Goal: Task Accomplishment & Management: Use online tool/utility

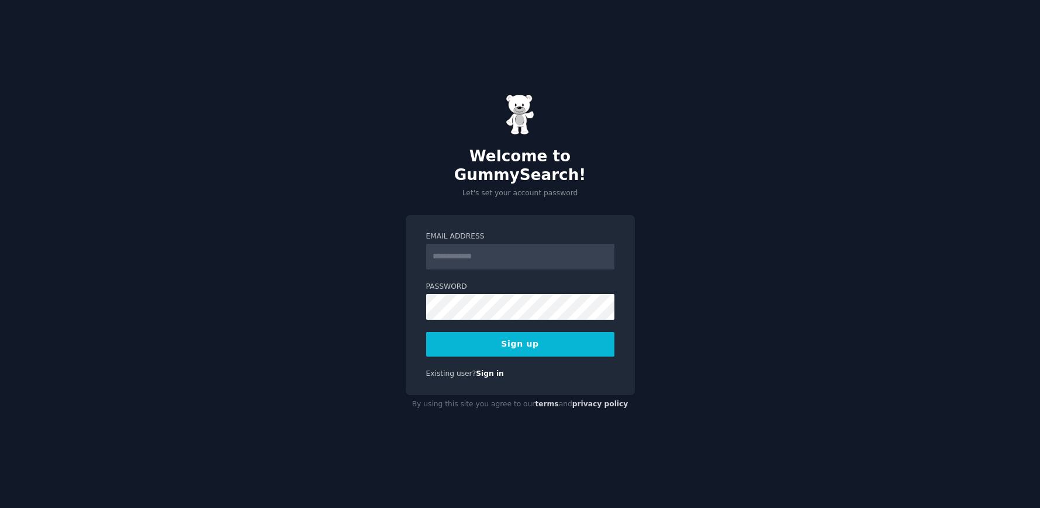
type input "**********"
click at [525, 338] on button "Sign up" at bounding box center [520, 344] width 188 height 25
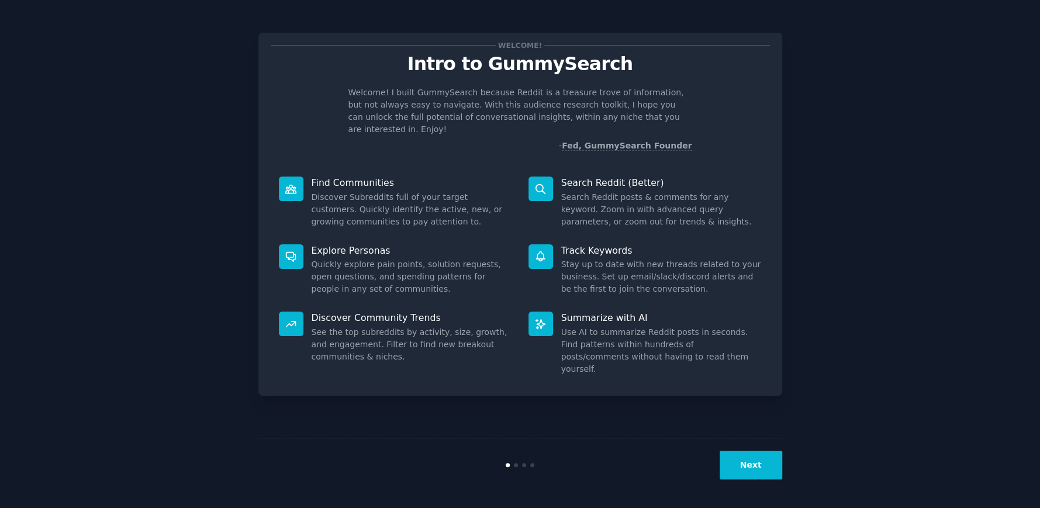
click at [751, 468] on button "Next" at bounding box center [751, 465] width 63 height 29
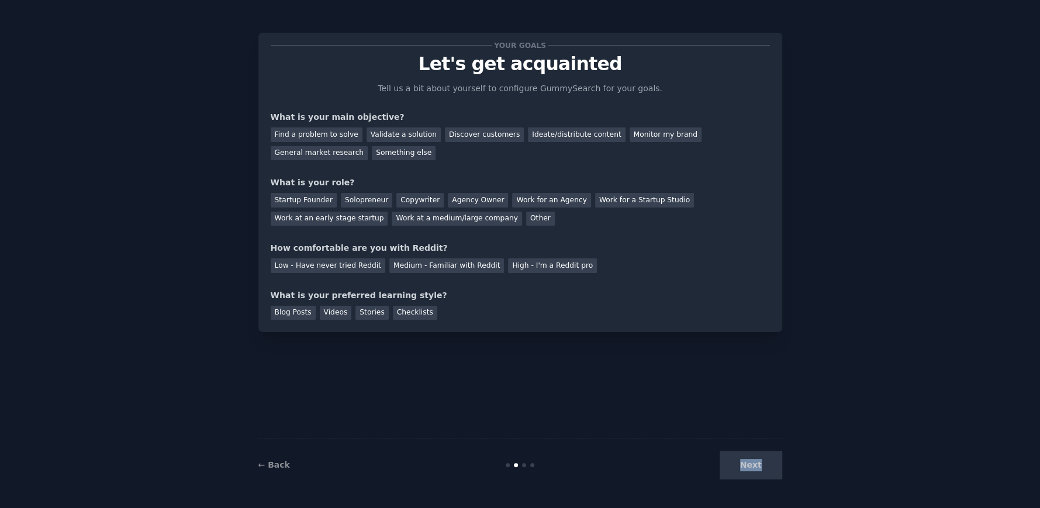
click at [751, 468] on div "Next" at bounding box center [695, 465] width 175 height 29
click at [297, 139] on div "Find a problem to solve" at bounding box center [317, 134] width 92 height 15
click at [368, 146] on div "General market research" at bounding box center [320, 153] width 98 height 15
click at [335, 133] on div "Find a problem to solve" at bounding box center [317, 134] width 92 height 15
click at [318, 194] on div "Startup Founder" at bounding box center [304, 200] width 66 height 15
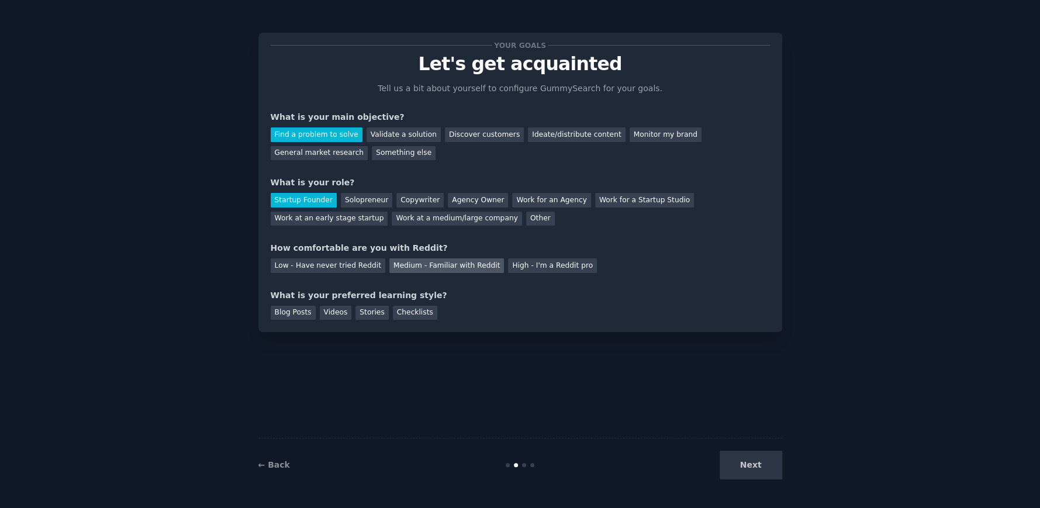
click at [444, 269] on div "Medium - Familiar with Reddit" at bounding box center [447, 266] width 115 height 15
click at [302, 310] on div "Blog Posts" at bounding box center [293, 313] width 45 height 15
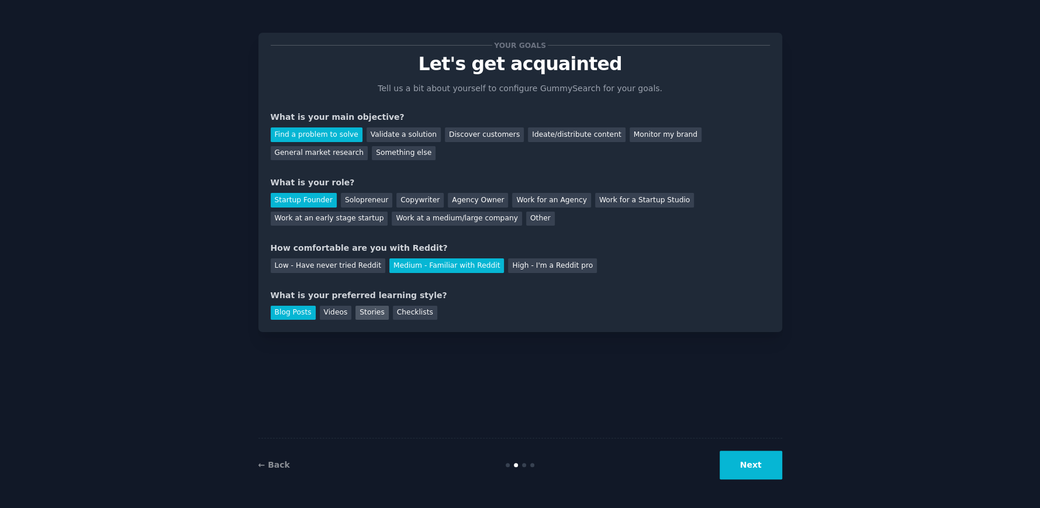
click at [356, 316] on div "Stories" at bounding box center [372, 313] width 33 height 15
click at [271, 312] on div "Blog Posts" at bounding box center [293, 313] width 45 height 15
click at [364, 320] on div "Your goals Let's get acquainted Tell us a bit about yourself to configure Gummy…" at bounding box center [521, 182] width 524 height 299
click at [370, 316] on div "Stories" at bounding box center [372, 313] width 33 height 15
click at [763, 461] on button "Next" at bounding box center [751, 465] width 63 height 29
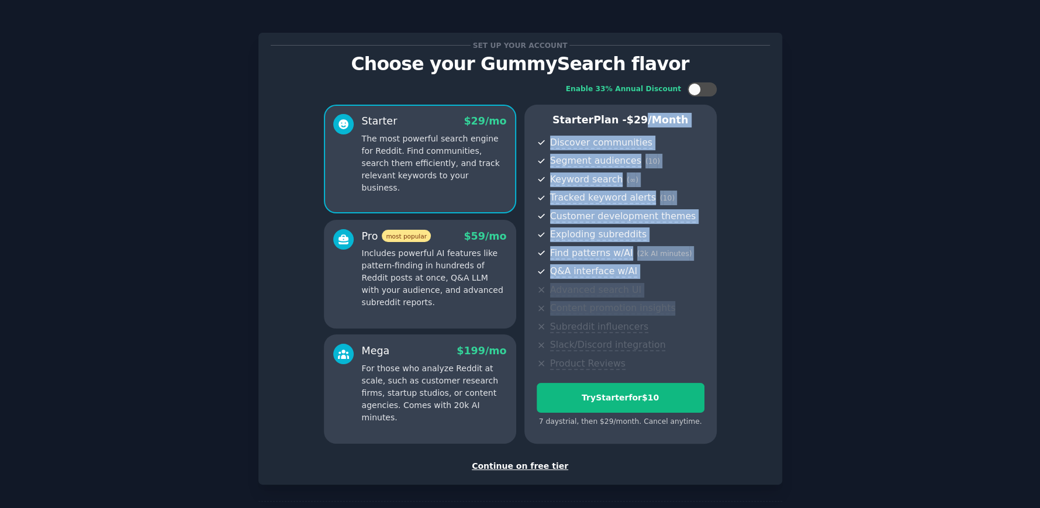
drag, startPoint x: 640, startPoint y: 121, endPoint x: 705, endPoint y: 307, distance: 197.0
click at [705, 307] on div "Starter Plan - $ 29 /month Discover communities Segment audiences ( 10 ) Keywor…" at bounding box center [621, 274] width 192 height 339
drag, startPoint x: 705, startPoint y: 307, endPoint x: 597, endPoint y: 123, distance: 213.4
click at [597, 123] on div "Starter Plan - $ 29 /month Discover communities Segment audiences ( 10 ) Keywor…" at bounding box center [621, 274] width 192 height 339
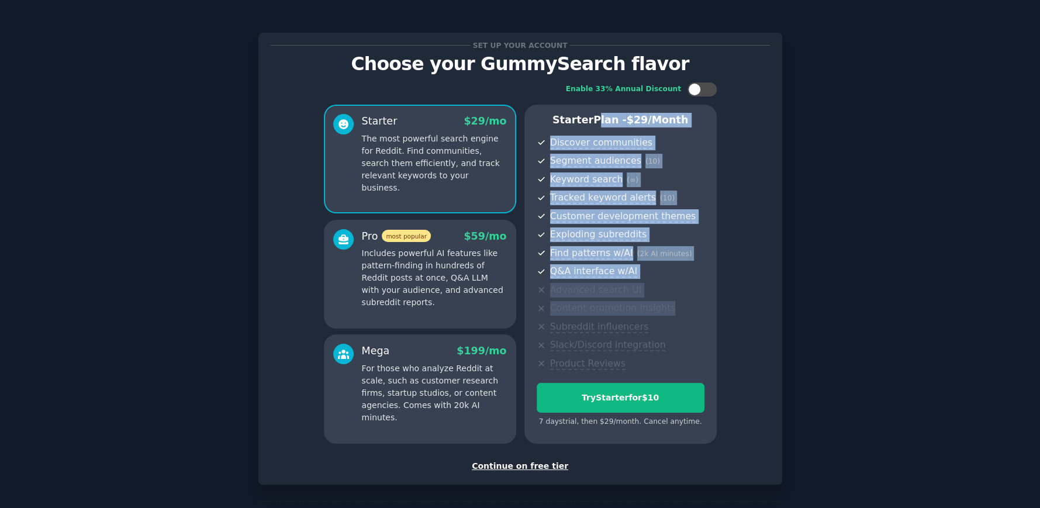
click at [597, 123] on p "Starter Plan - $ 29 /month" at bounding box center [621, 120] width 168 height 15
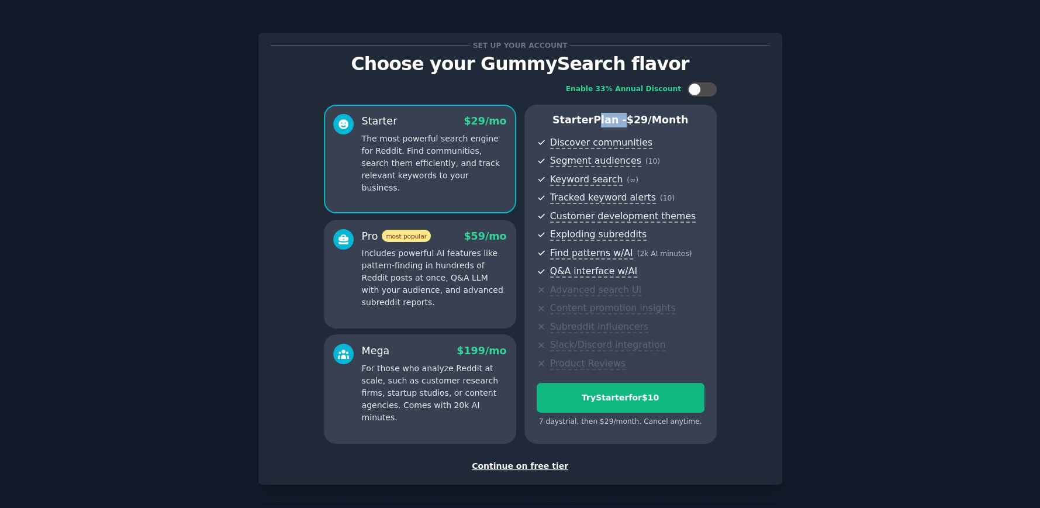
click at [597, 123] on p "Starter Plan - $ 29 /month" at bounding box center [621, 120] width 168 height 15
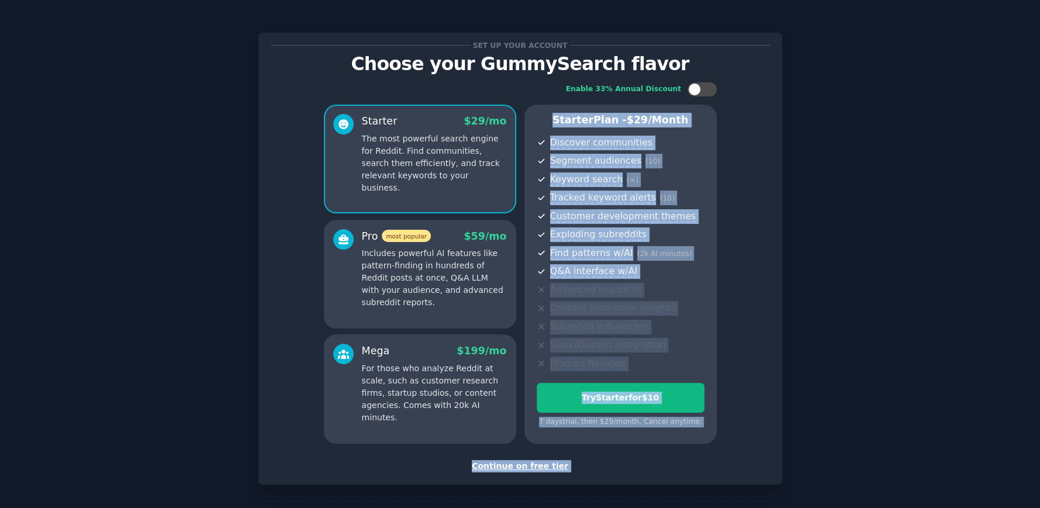
click at [885, 261] on div "Set up your account Choose your GummySearch flavor Enable 33% Annual Discount S…" at bounding box center [520, 277] width 1008 height 522
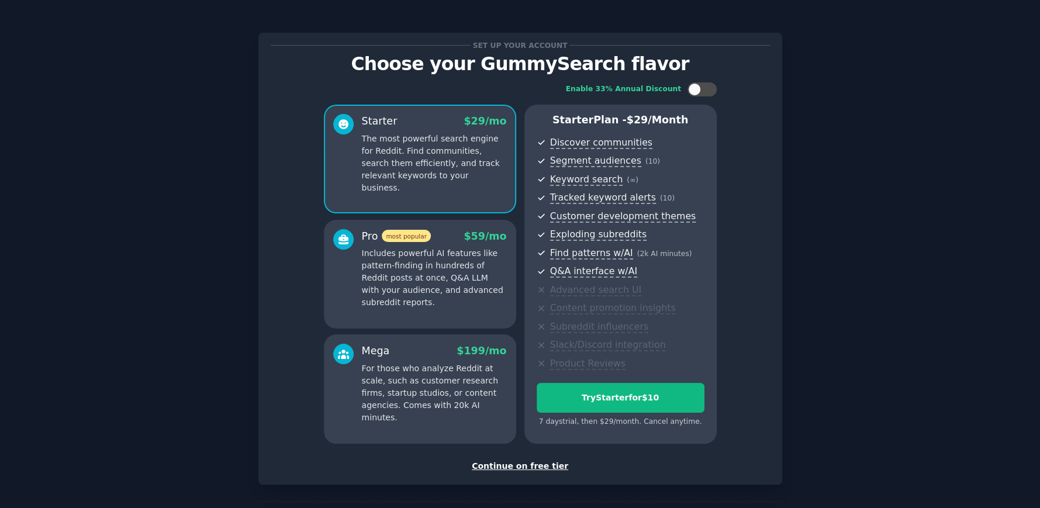
click at [536, 469] on div "Continue on free tier" at bounding box center [520, 466] width 499 height 12
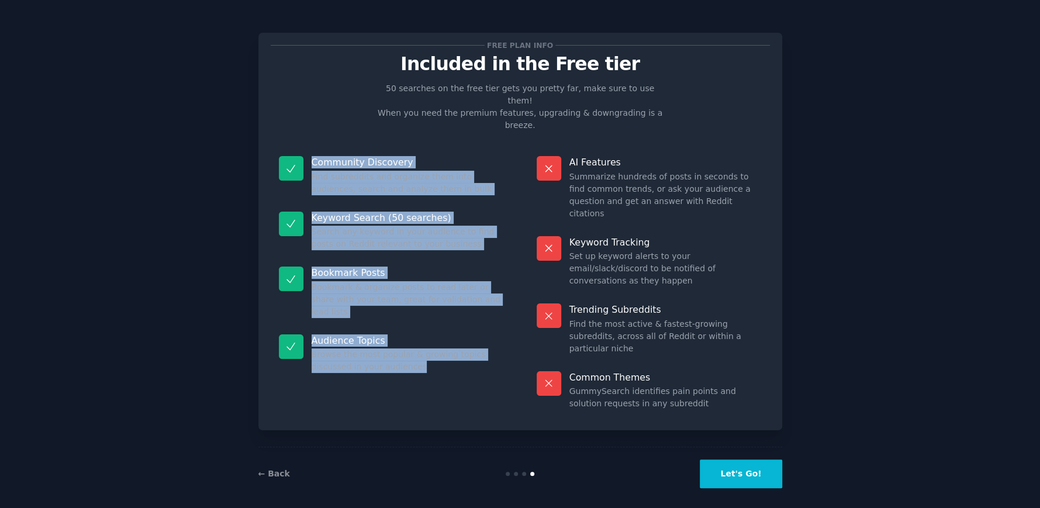
drag, startPoint x: 296, startPoint y: 120, endPoint x: 469, endPoint y: 351, distance: 288.7
click at [469, 351] on div "Free plan info Included in the Free tier 50 searches on the free tier gets you …" at bounding box center [520, 231] width 499 height 373
click at [469, 351] on dl "Community Discovery Find subreddits and organize them into audiences, search an…" at bounding box center [392, 283] width 242 height 270
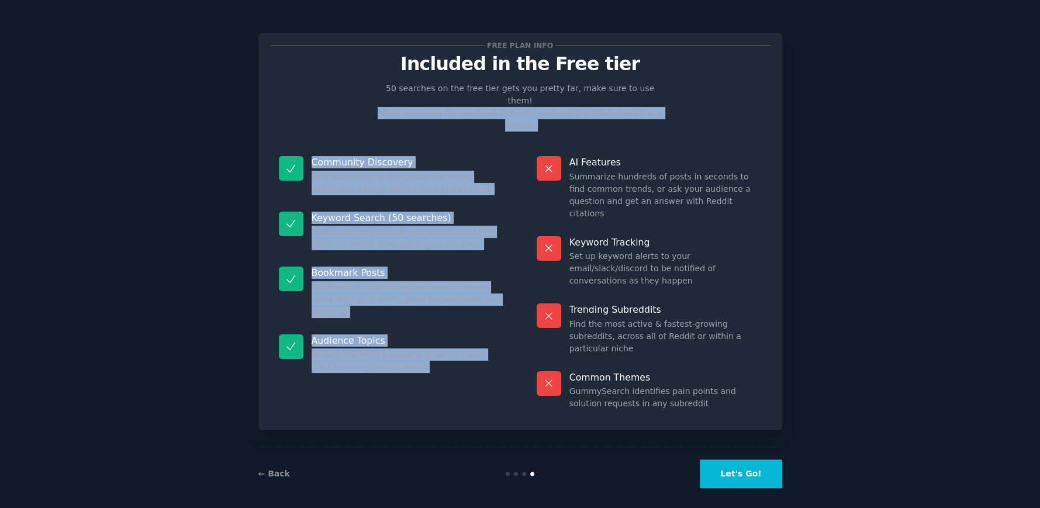
drag, startPoint x: 469, startPoint y: 351, endPoint x: 306, endPoint y: 106, distance: 293.9
click at [306, 106] on div "Free plan info Included in the Free tier 50 searches on the free tier gets you …" at bounding box center [520, 231] width 499 height 373
click at [730, 460] on button "Let's Go!" at bounding box center [741, 474] width 82 height 29
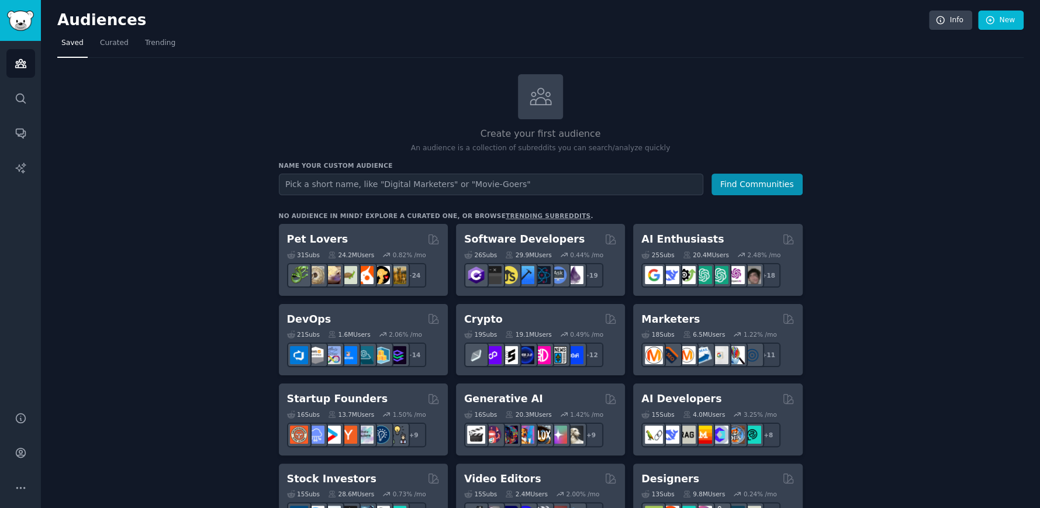
click at [322, 185] on input "text" at bounding box center [491, 185] width 425 height 22
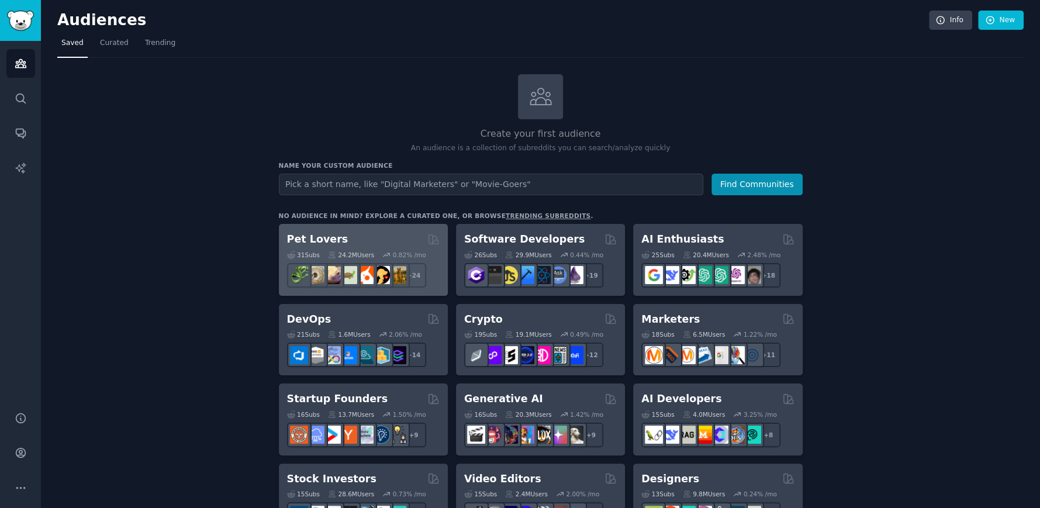
click at [373, 238] on div "Pet Lovers Curated by GummySearch" at bounding box center [363, 239] width 153 height 15
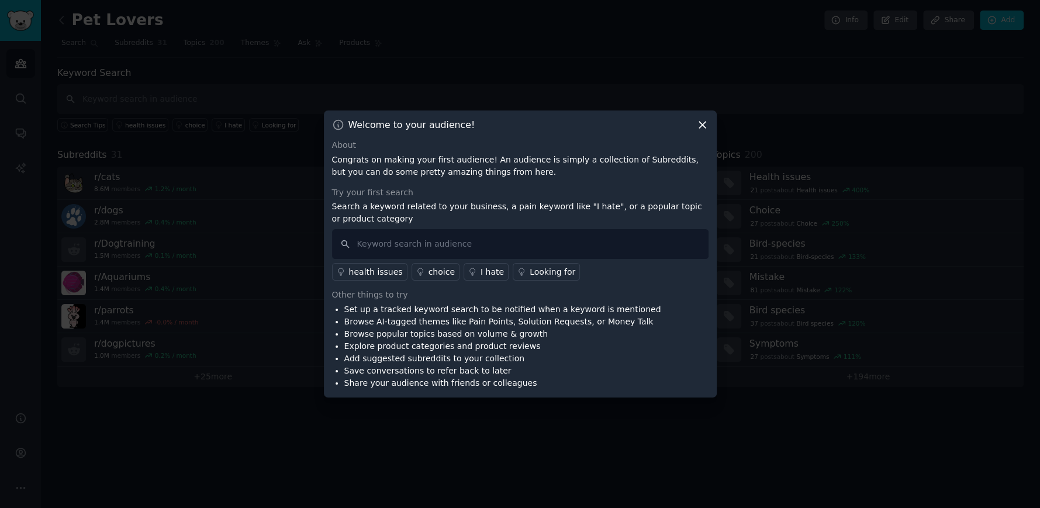
click at [702, 124] on icon at bounding box center [702, 125] width 6 height 6
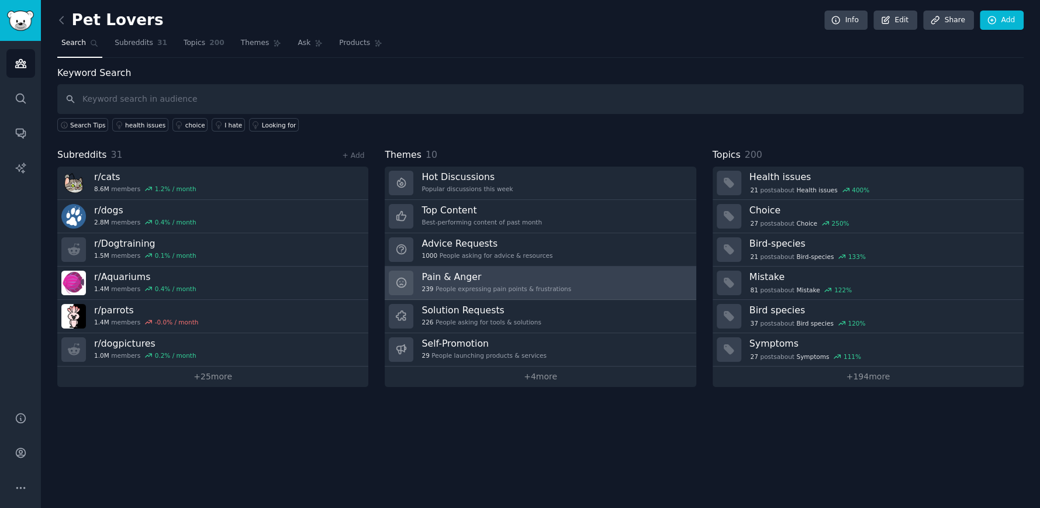
click at [556, 290] on link "Pain & Anger 239 People expressing pain points & frustrations" at bounding box center [540, 283] width 311 height 33
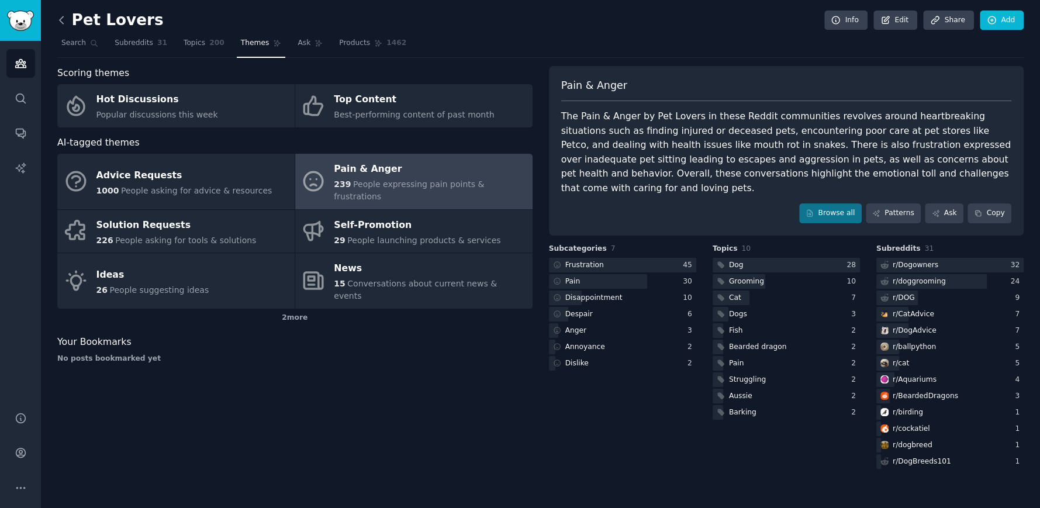
click at [57, 15] on icon at bounding box center [62, 20] width 12 height 12
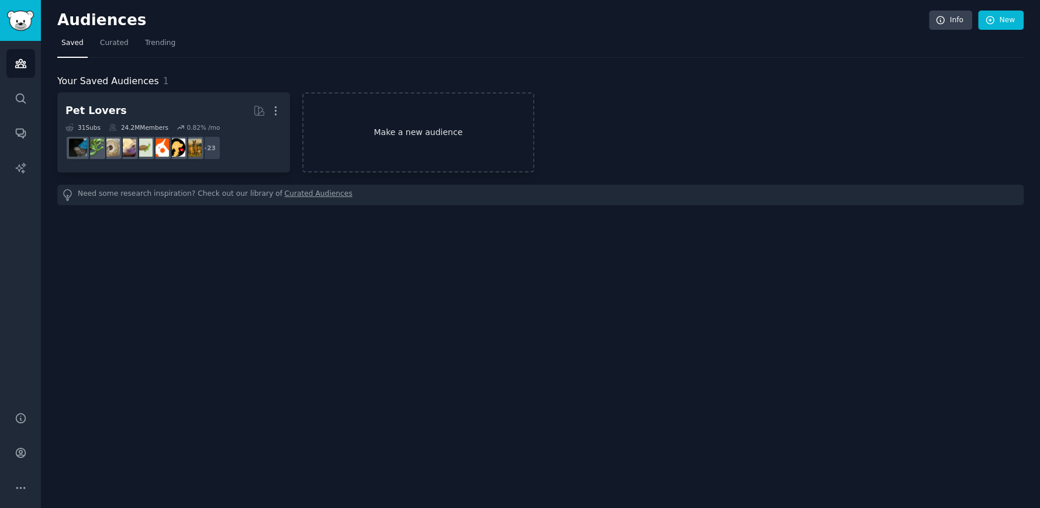
click at [328, 113] on link "Make a new audience" at bounding box center [418, 132] width 233 height 80
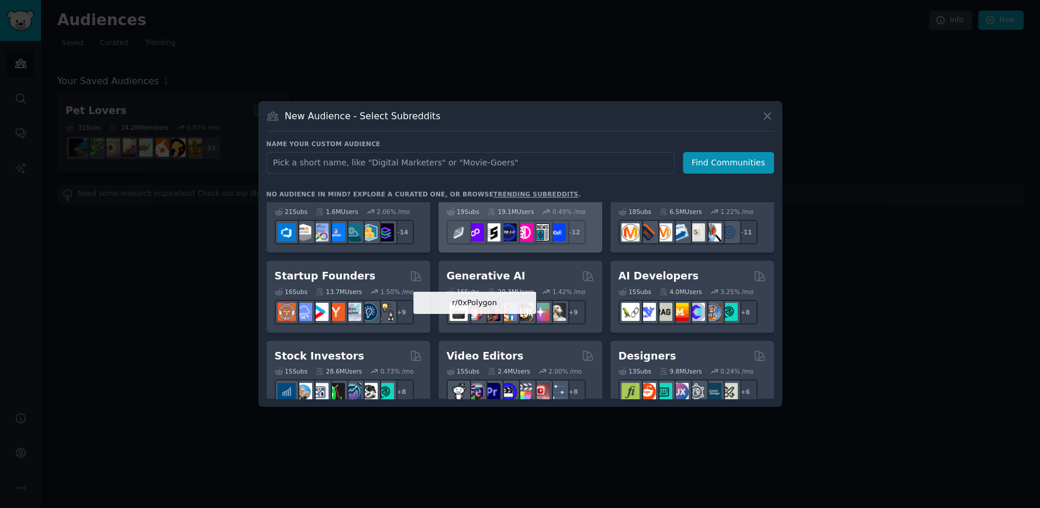
scroll to position [116, 0]
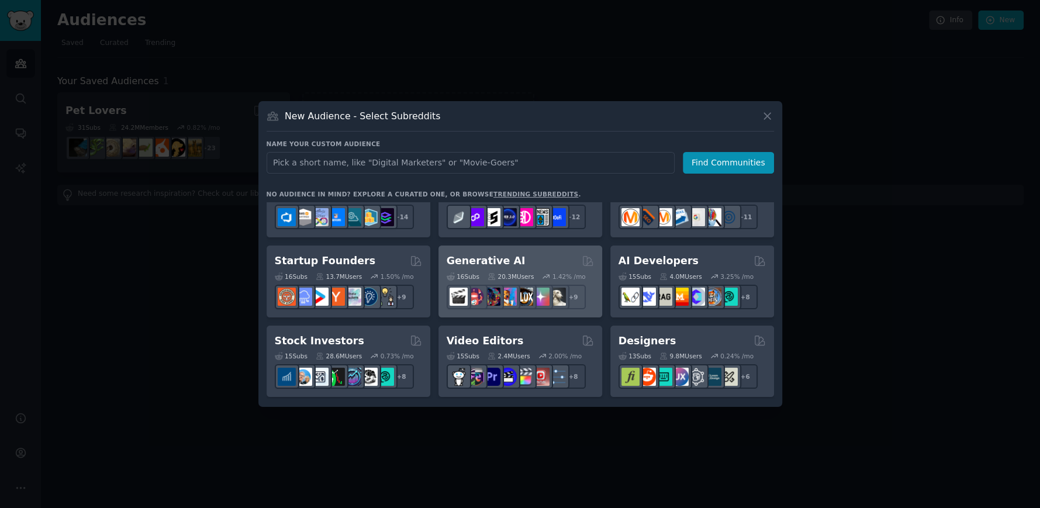
click at [489, 263] on h2 "Generative AI" at bounding box center [486, 261] width 79 height 15
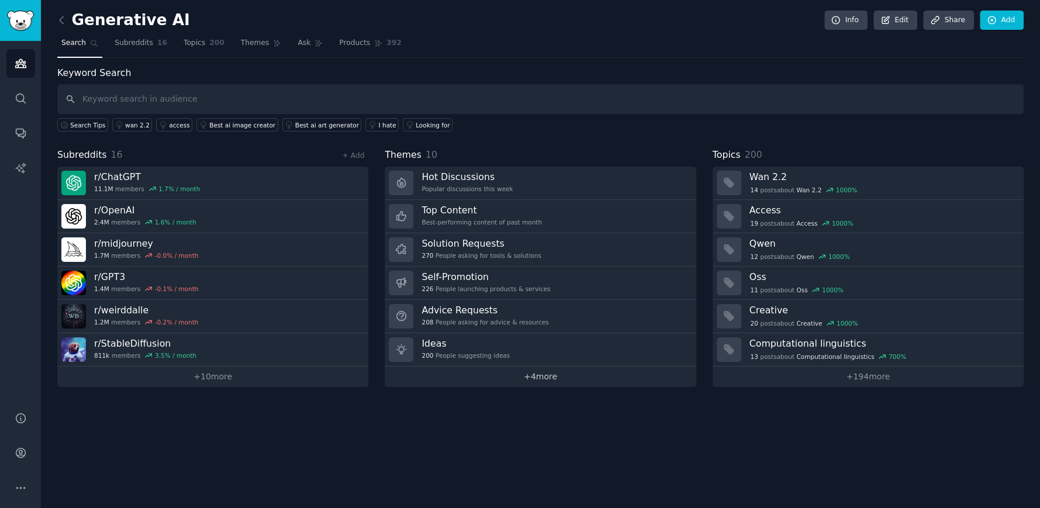
click at [525, 378] on link "+ 4 more" at bounding box center [540, 377] width 311 height 20
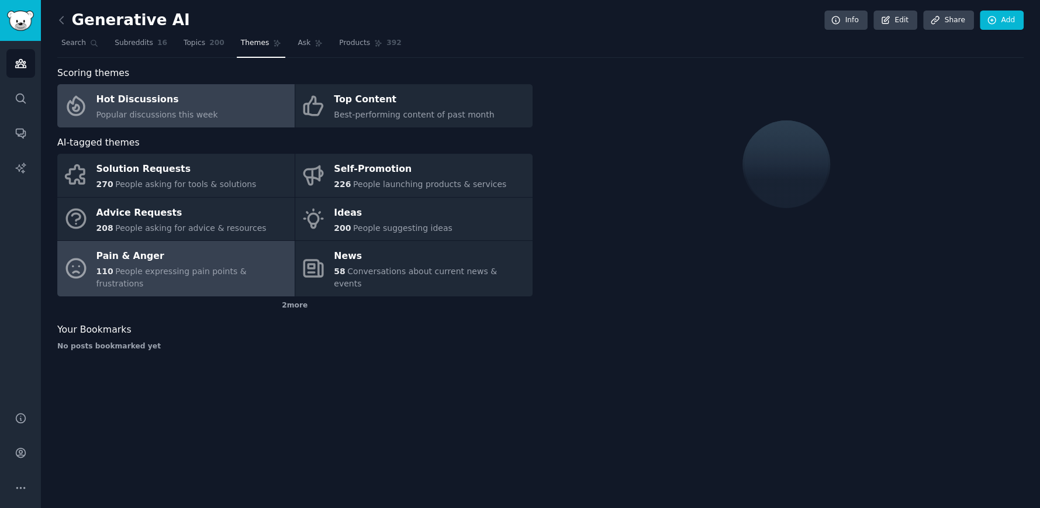
click at [146, 259] on div "Pain & Anger" at bounding box center [193, 256] width 192 height 19
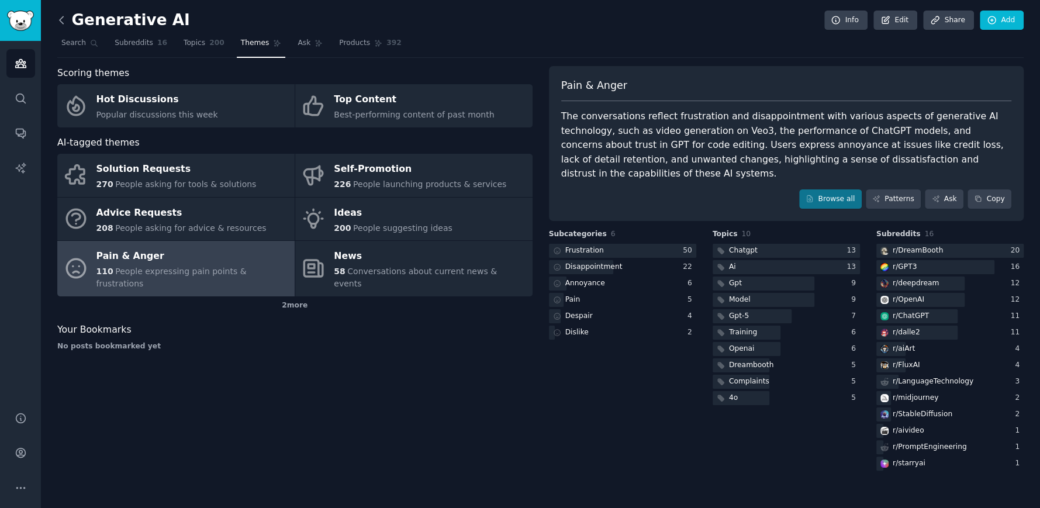
click at [66, 26] on icon at bounding box center [62, 20] width 12 height 12
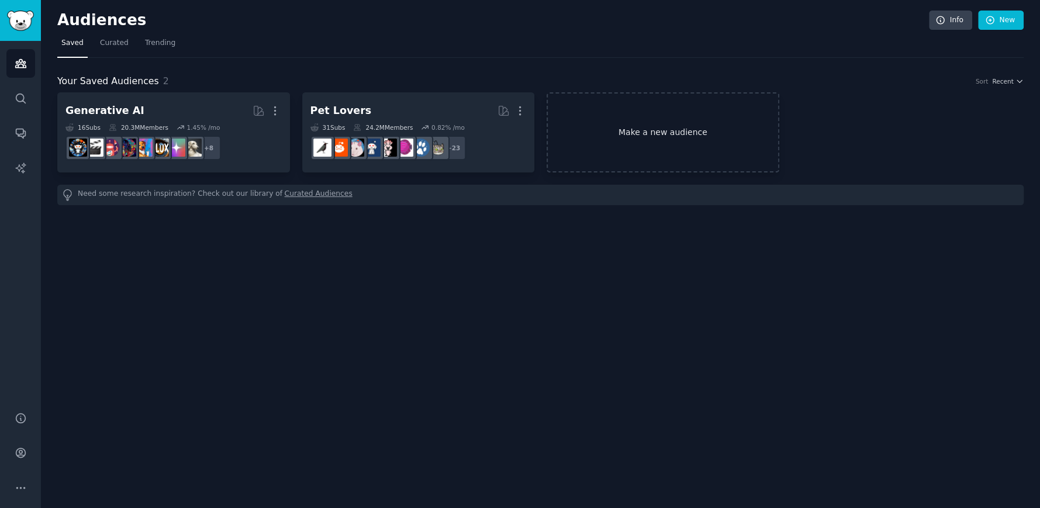
click at [638, 125] on link "Make a new audience" at bounding box center [663, 132] width 233 height 80
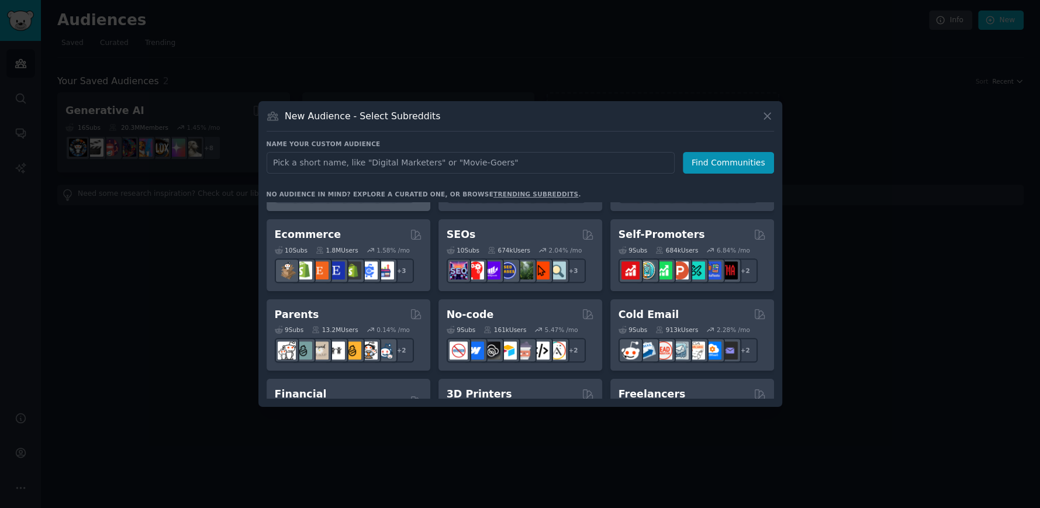
scroll to position [526, 0]
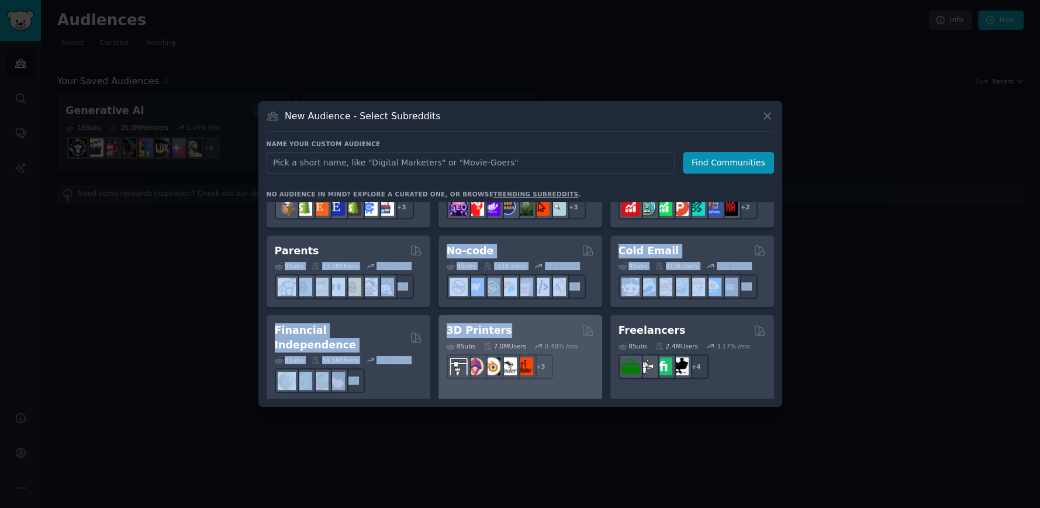
drag, startPoint x: 335, startPoint y: 246, endPoint x: 455, endPoint y: 342, distance: 154.0
click at [455, 342] on div "Pet Lovers 31 Sub s 24.2M Users 0.82 % /mo + 24 Software Developers 26 Sub s 29…" at bounding box center [521, 239] width 508 height 1124
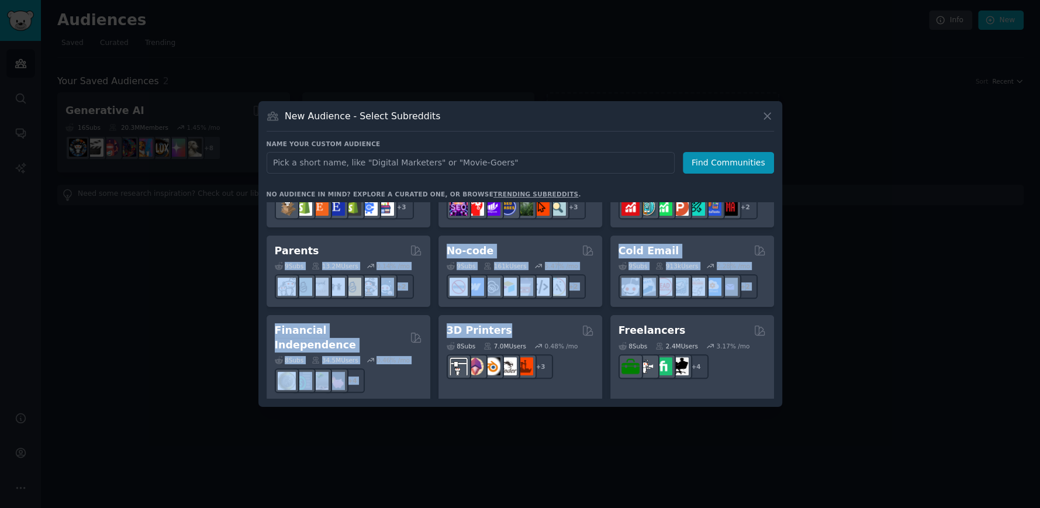
click at [429, 311] on div "Pet Lovers 31 Sub s 24.2M Users 0.82 % /mo + 24 Software Developers 26 Sub s 29…" at bounding box center [521, 239] width 508 height 1124
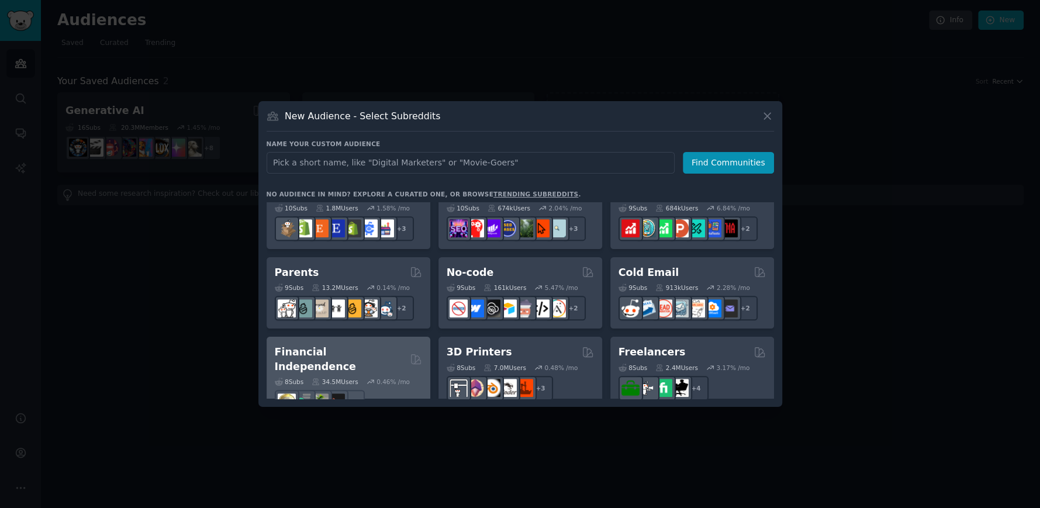
scroll to position [503, 0]
click at [372, 286] on div "0.14 % /mo" at bounding box center [388, 289] width 43 height 8
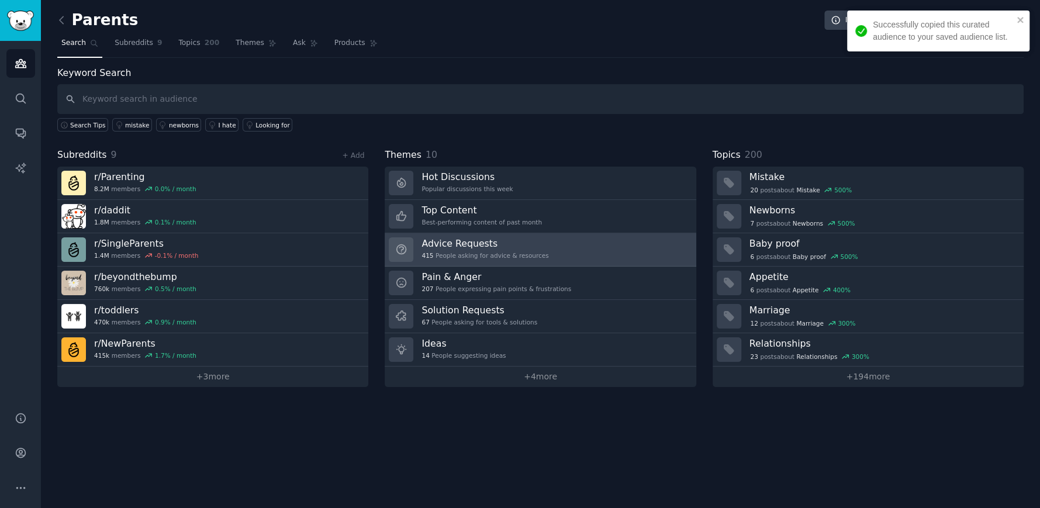
click at [426, 263] on link "Advice Requests 415 People asking for advice & resources" at bounding box center [540, 249] width 311 height 33
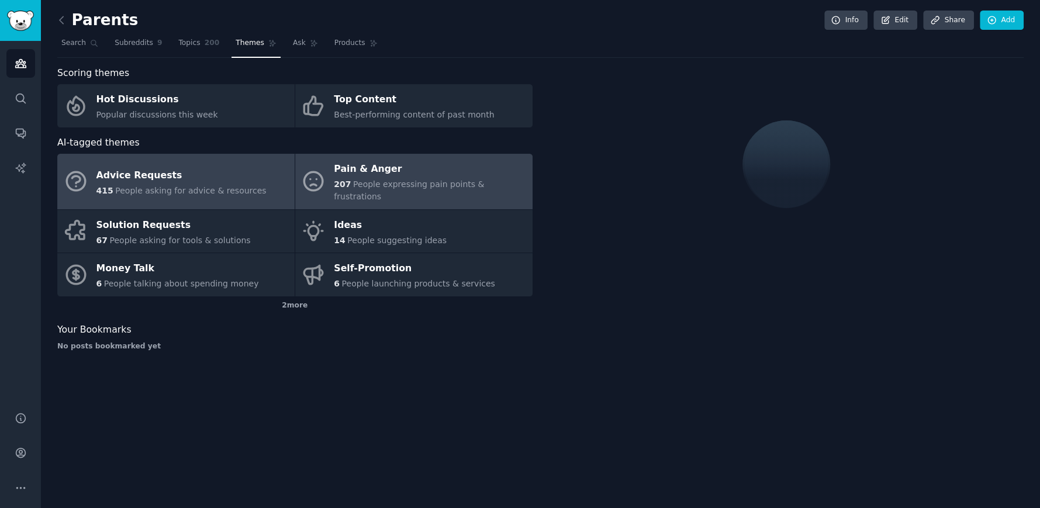
click at [378, 187] on span "People expressing pain points & frustrations" at bounding box center [409, 191] width 150 height 22
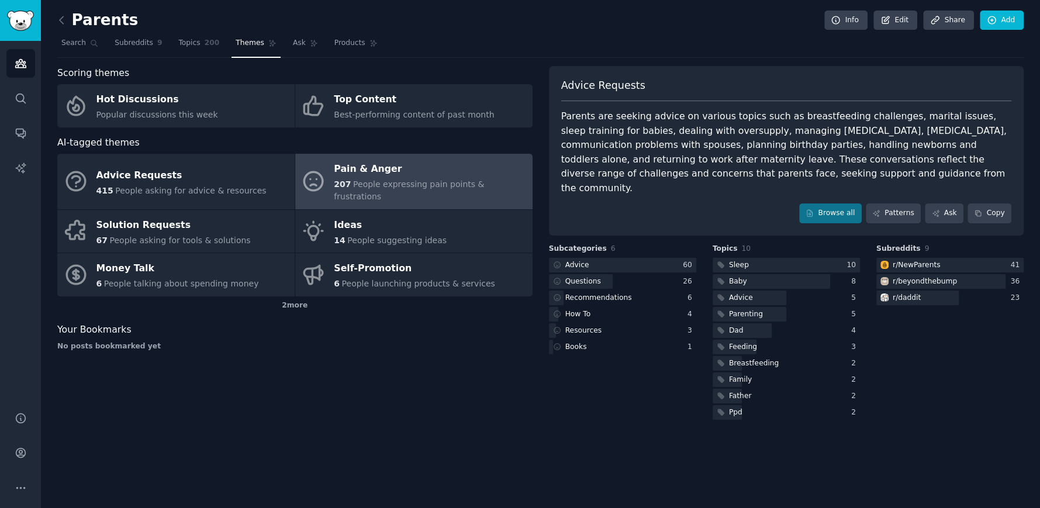
click at [440, 180] on span "People expressing pain points & frustrations" at bounding box center [409, 191] width 150 height 22
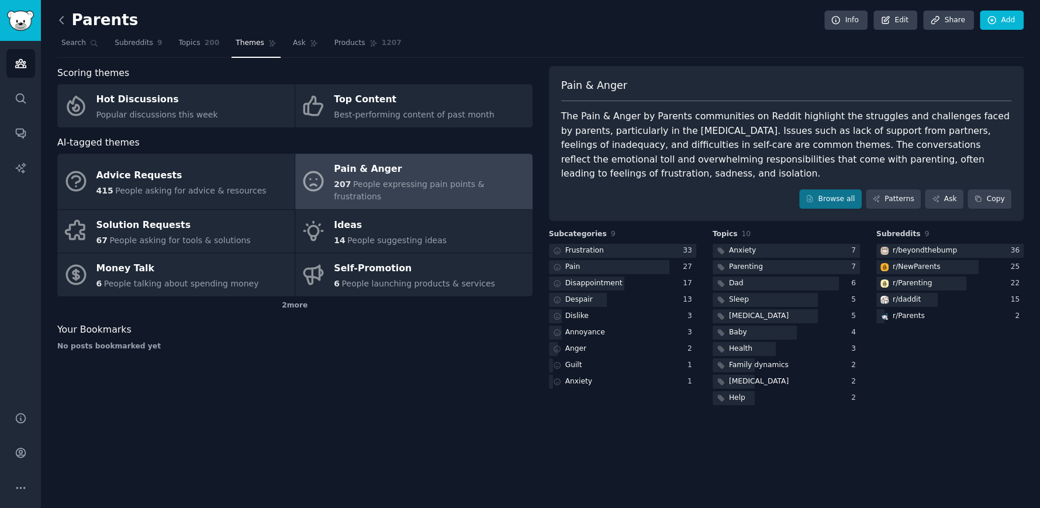
click at [60, 17] on icon at bounding box center [62, 20] width 12 height 12
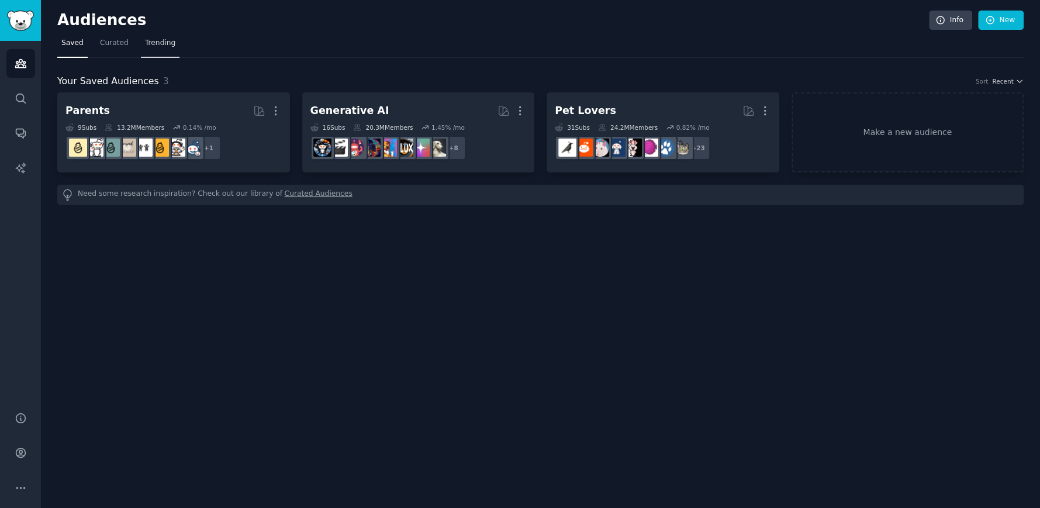
click at [144, 50] on link "Trending" at bounding box center [160, 46] width 39 height 24
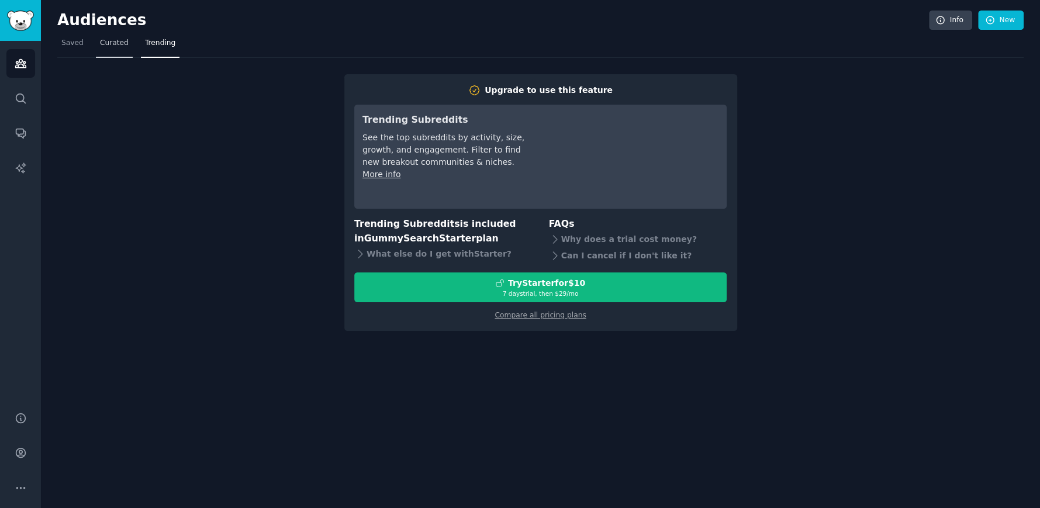
click at [96, 44] on link "Curated" at bounding box center [114, 46] width 37 height 24
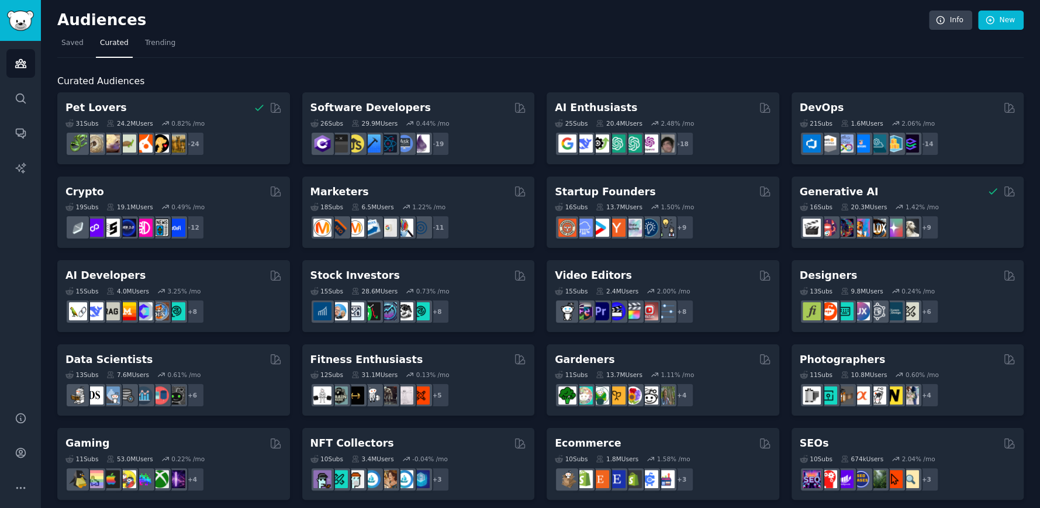
click at [279, 37] on nav "Saved Curated Trending" at bounding box center [540, 46] width 967 height 24
click at [84, 54] on link "Saved" at bounding box center [72, 46] width 30 height 24
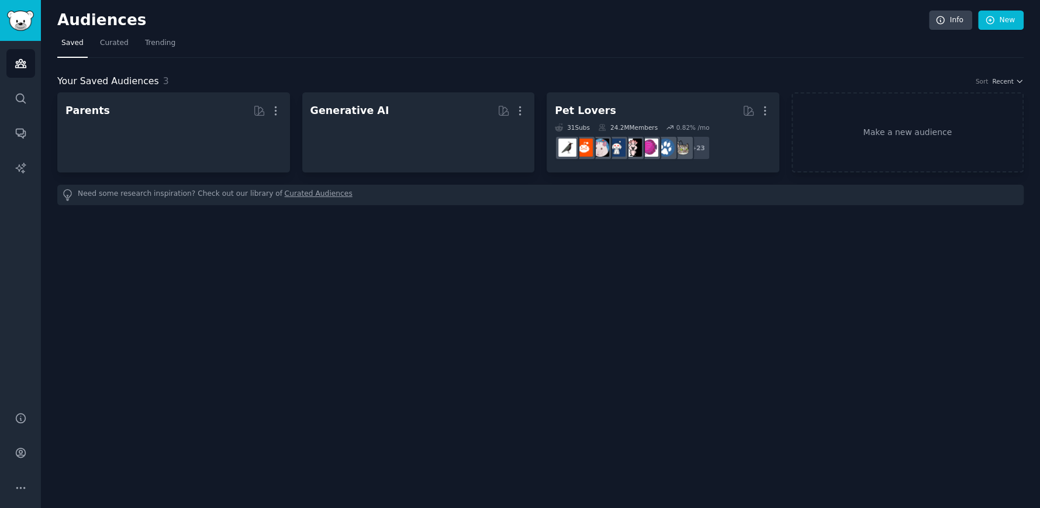
click at [182, 202] on div "Need some research inspiration? Check out our library of Curated Audiences" at bounding box center [540, 195] width 967 height 20
click at [867, 128] on link "Make a new audience" at bounding box center [908, 132] width 233 height 80
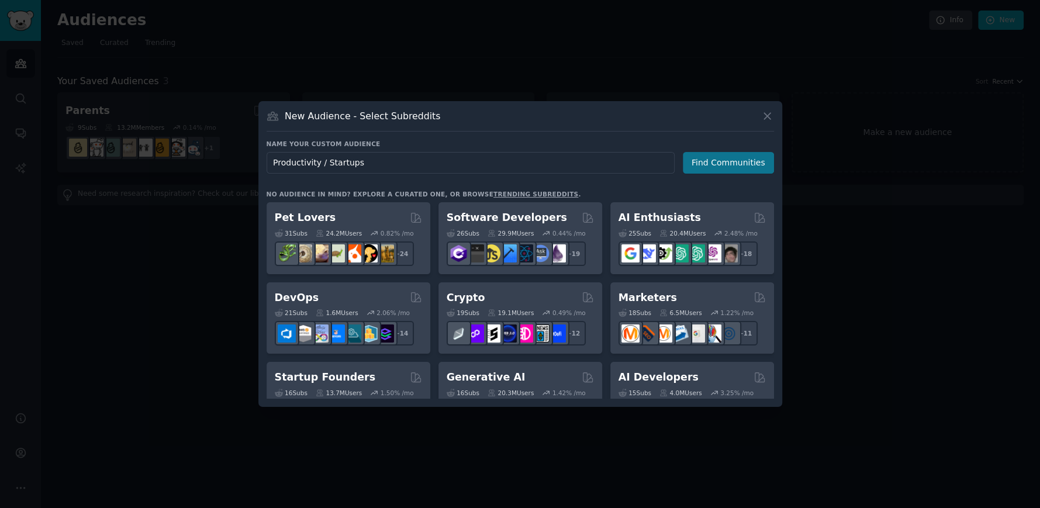
type input "Productivity / Startups"
click at [745, 170] on button "Find Communities" at bounding box center [728, 163] width 91 height 22
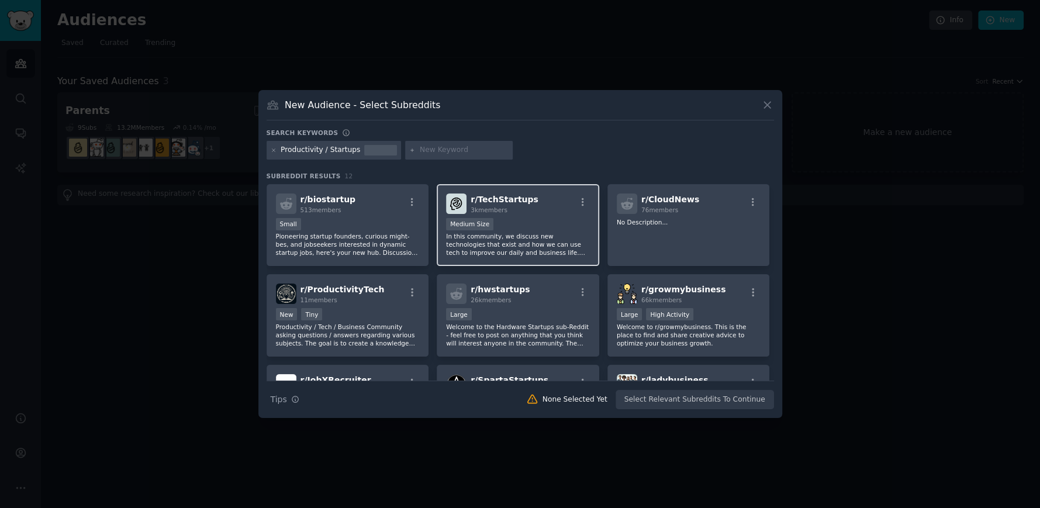
click at [497, 206] on span "3k members" at bounding box center [489, 209] width 37 height 7
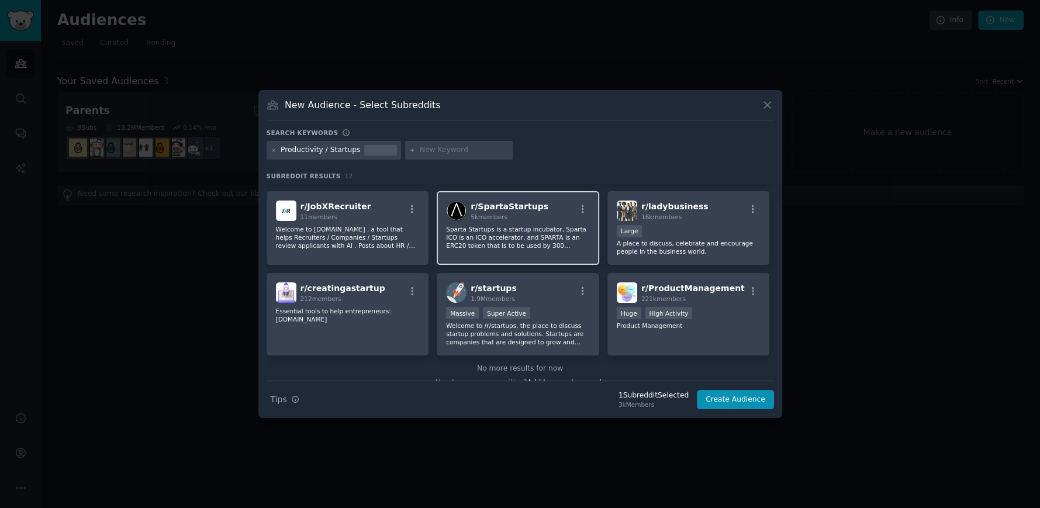
scroll to position [175, 0]
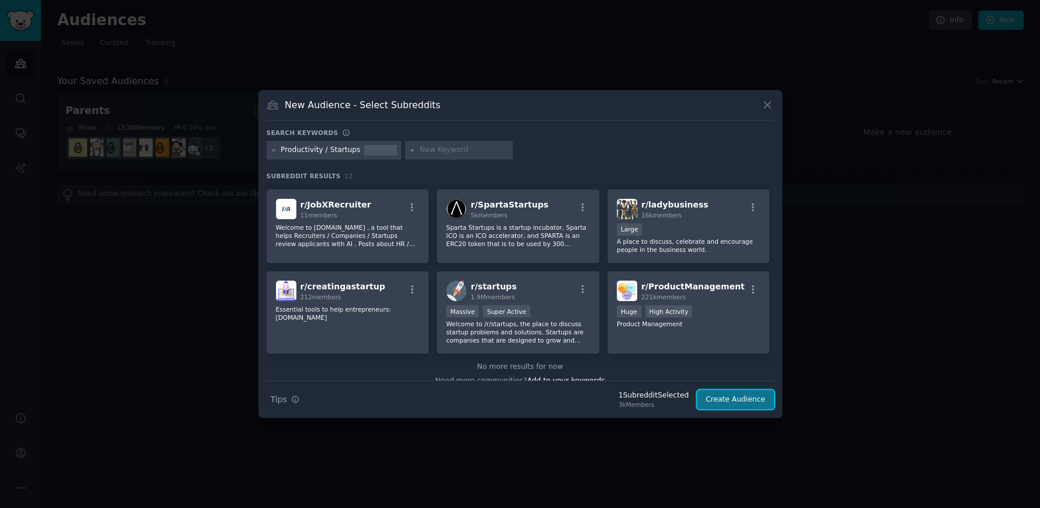
click at [746, 397] on button "Create Audience" at bounding box center [735, 400] width 77 height 20
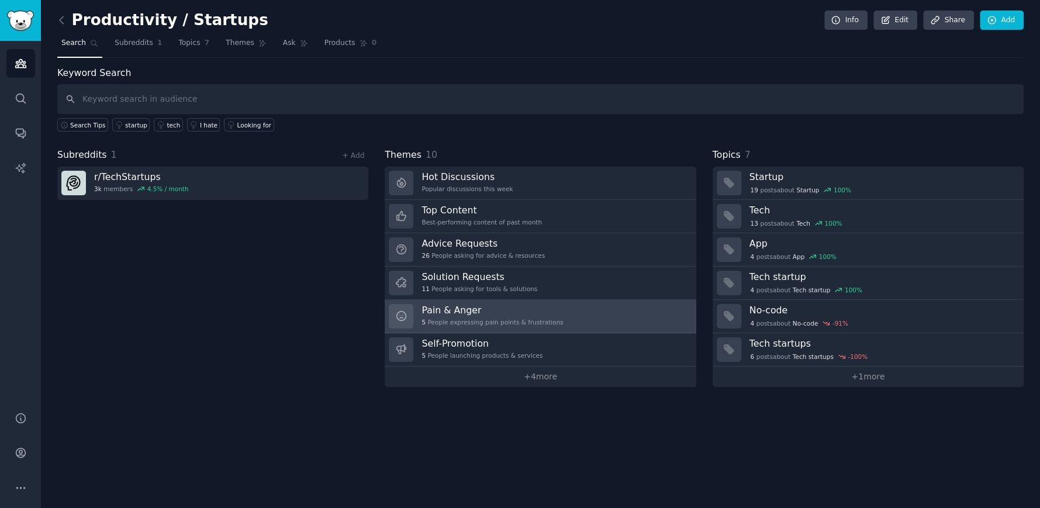
click at [573, 312] on link "Pain & Anger 5 People expressing pain points & frustrations" at bounding box center [540, 316] width 311 height 33
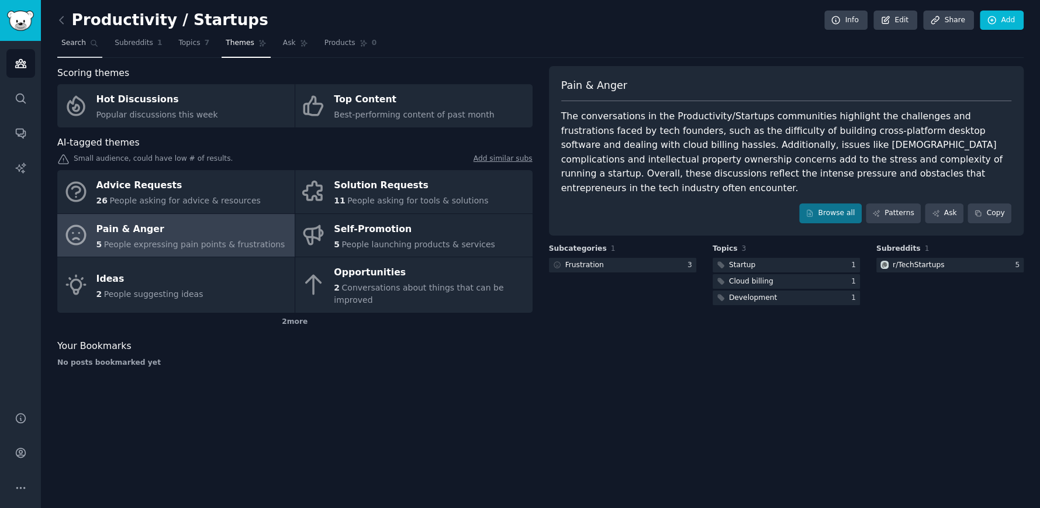
click at [71, 51] on link "Search" at bounding box center [79, 46] width 45 height 24
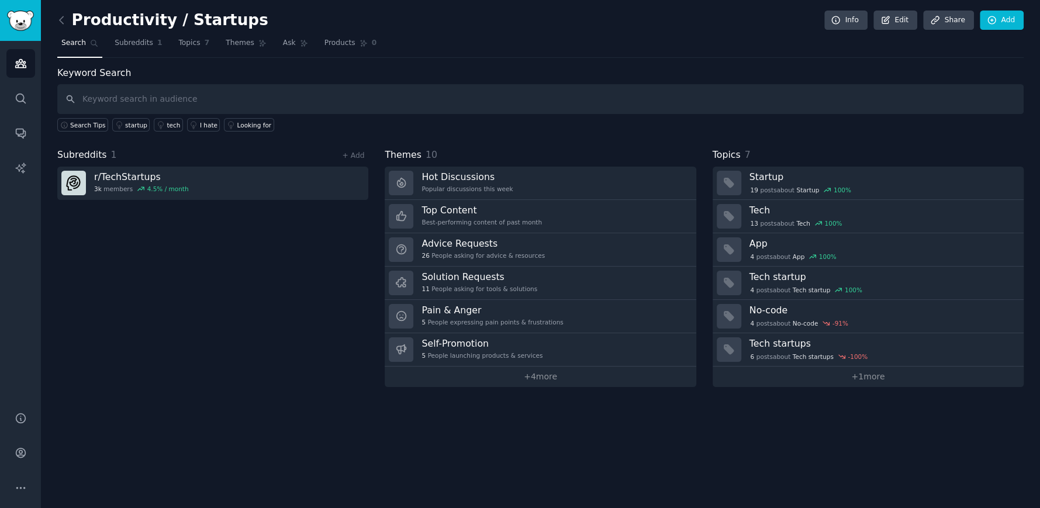
click at [188, 100] on input "text" at bounding box center [540, 99] width 967 height 30
type input "How do i"
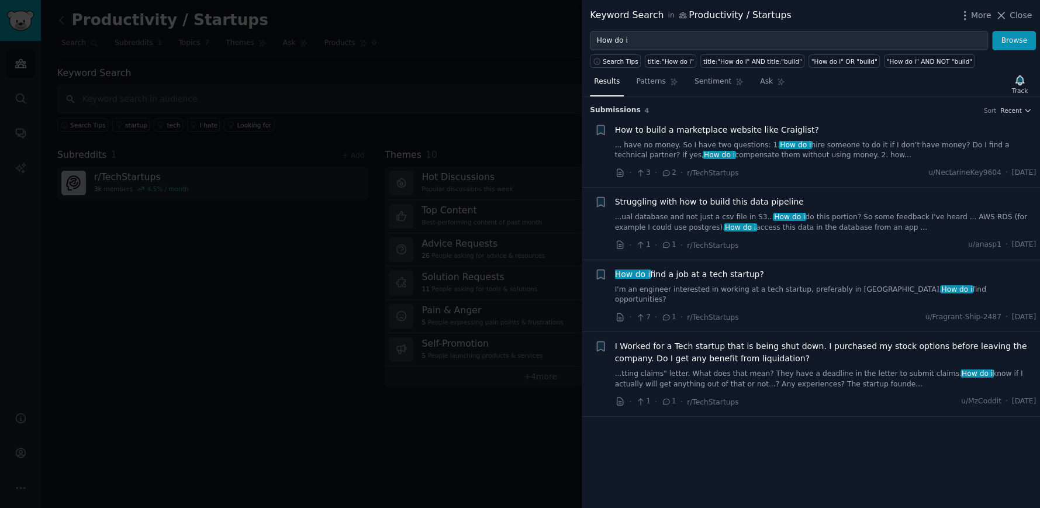
click at [118, 300] on div at bounding box center [520, 254] width 1040 height 508
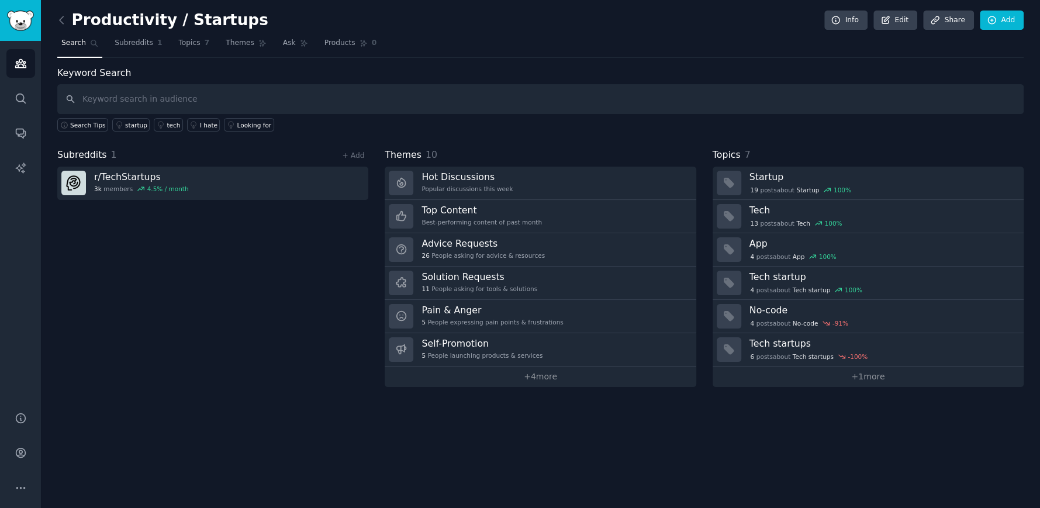
click at [52, 16] on div "Productivity / Startups Info Edit Share Add Search Subreddits 1 Topics 7 Themes…" at bounding box center [541, 254] width 1000 height 508
click at [61, 15] on icon at bounding box center [62, 20] width 12 height 12
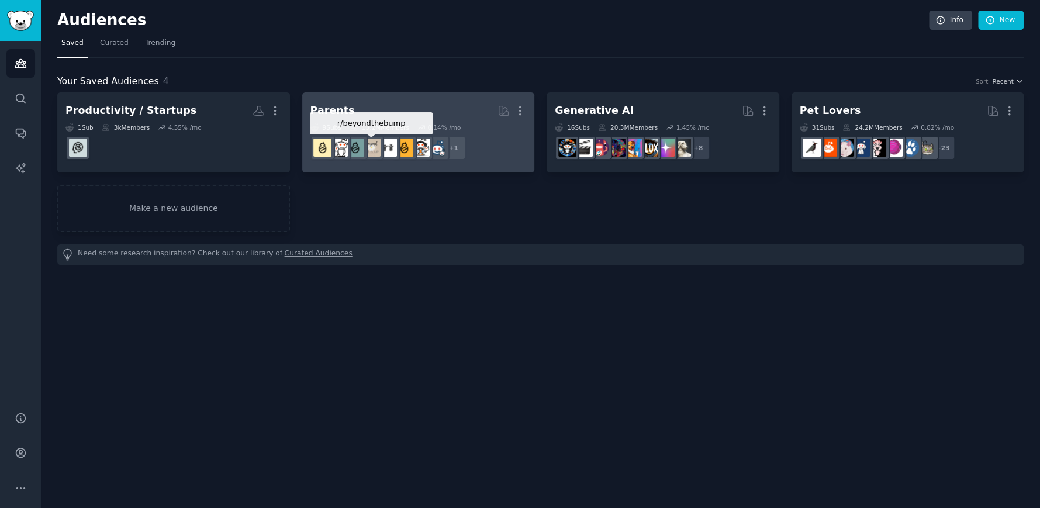
click at [383, 138] on div at bounding box center [372, 148] width 25 height 25
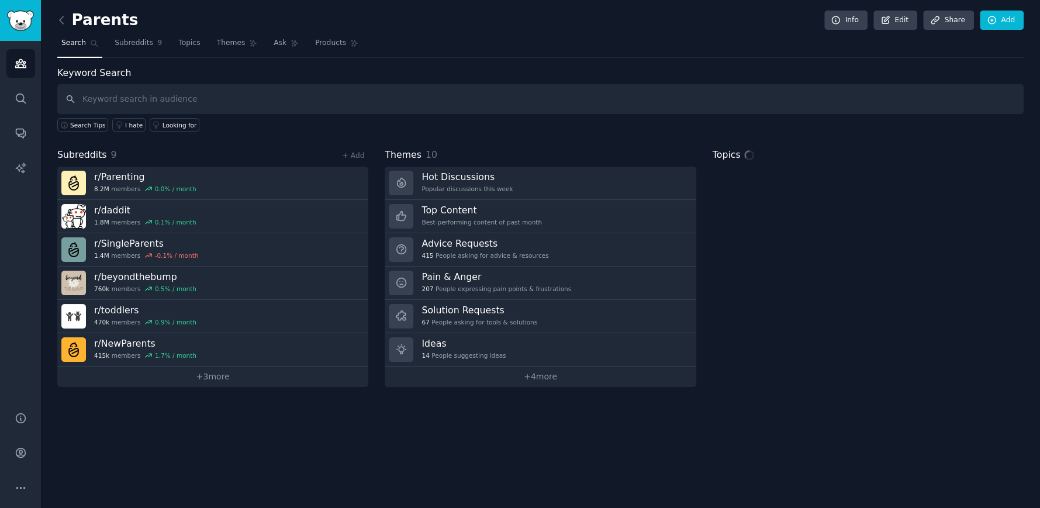
click at [241, 98] on input "text" at bounding box center [540, 99] width 967 height 30
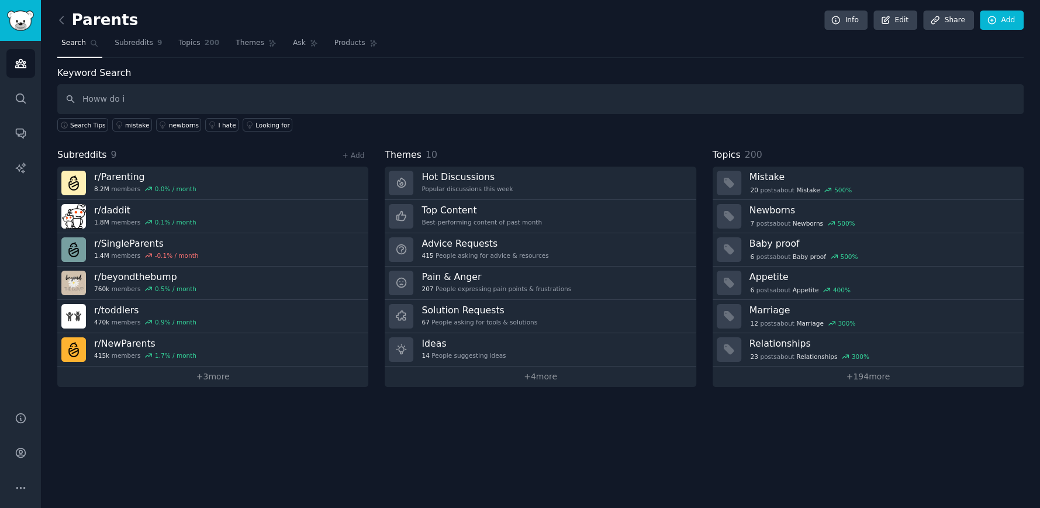
type input "Howw do i"
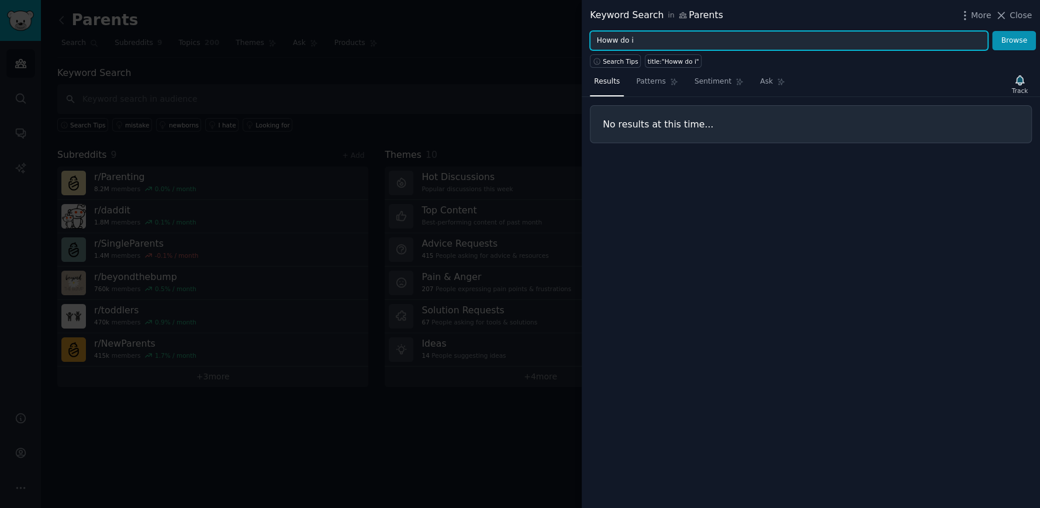
click at [618, 40] on input "Howw do i" at bounding box center [789, 41] width 398 height 20
click at [992, 31] on button "Browse" at bounding box center [1014, 41] width 44 height 20
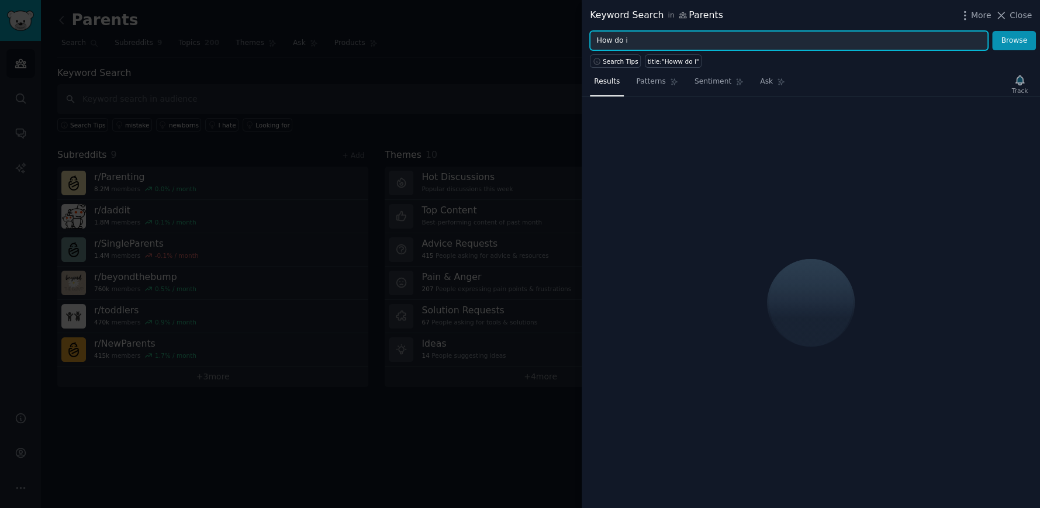
type input "How do i"
click at [992, 31] on button "Browse" at bounding box center [1014, 41] width 44 height 20
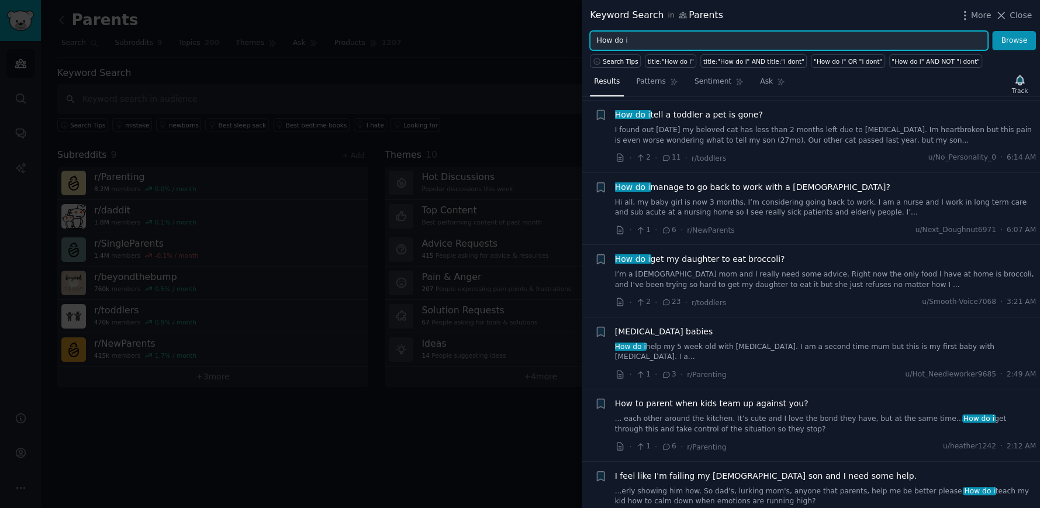
scroll to position [233, 0]
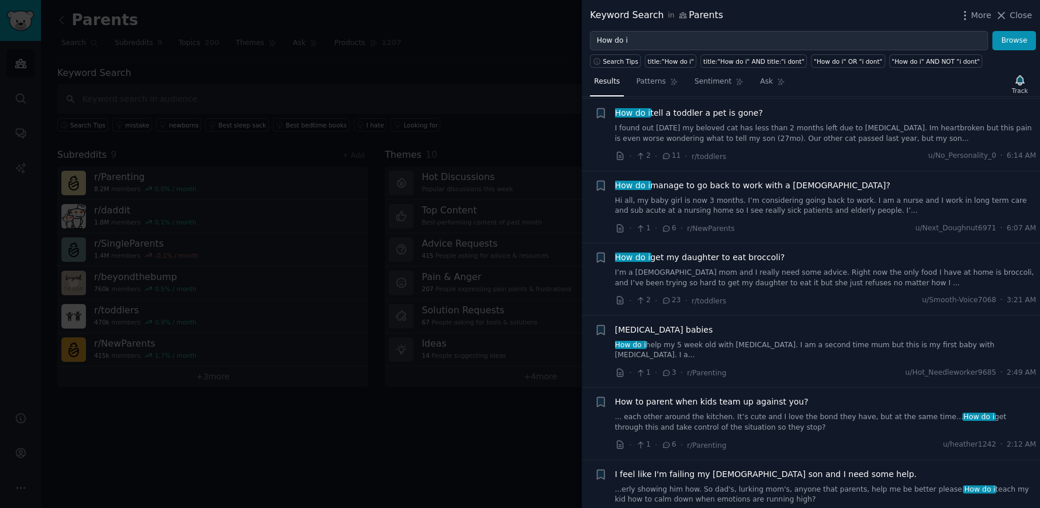
click at [478, 101] on div at bounding box center [520, 254] width 1040 height 508
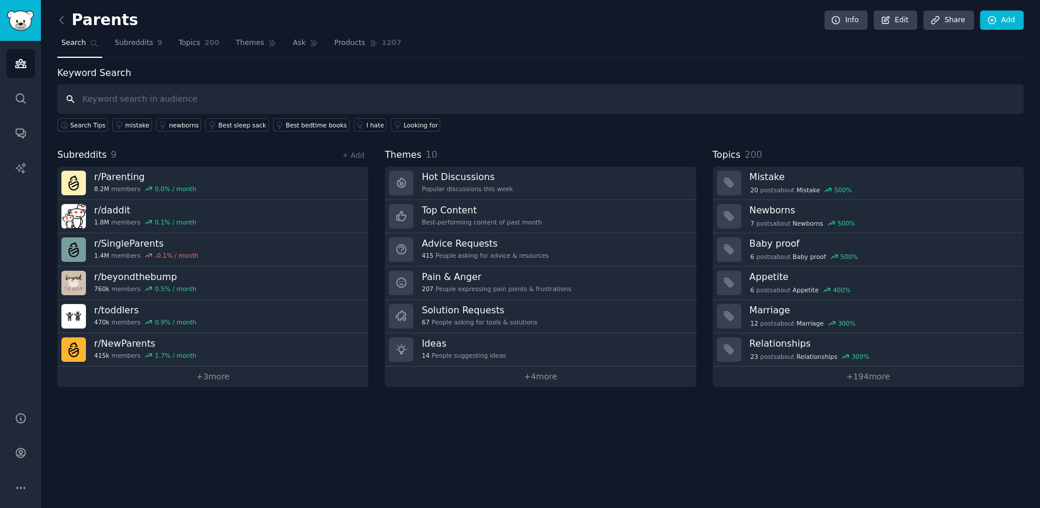
click at [201, 86] on input "text" at bounding box center [540, 99] width 967 height 30
click at [55, 19] on div "Parents Info Edit Share Add Search Subreddits 9 Topics 200 Themes Ask Products …" at bounding box center [541, 254] width 1000 height 508
click at [58, 19] on icon at bounding box center [62, 20] width 12 height 12
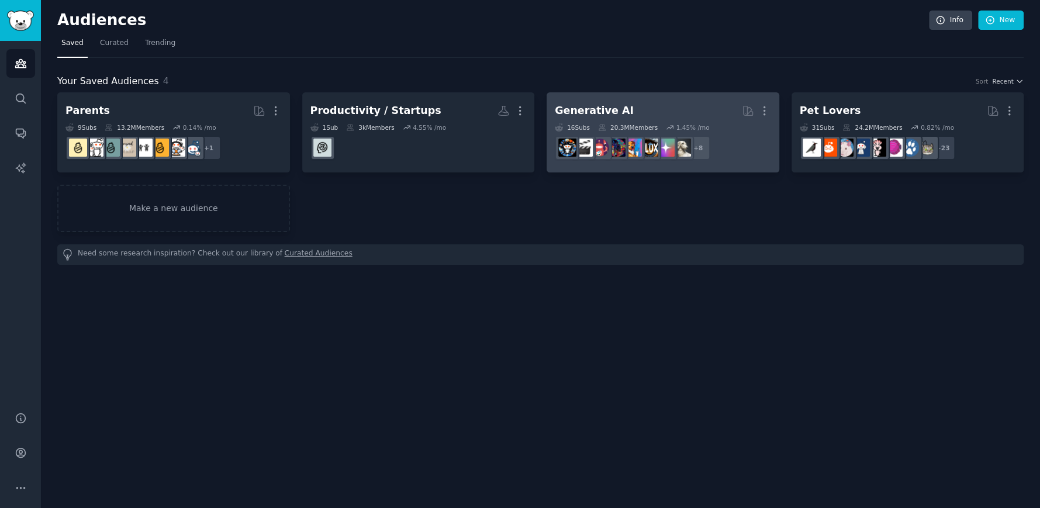
click at [725, 154] on dd "r/LanguageTechnology, r/PromptEngineering, r/StableDiffusion, r/weirddalle, r/G…" at bounding box center [663, 148] width 216 height 33
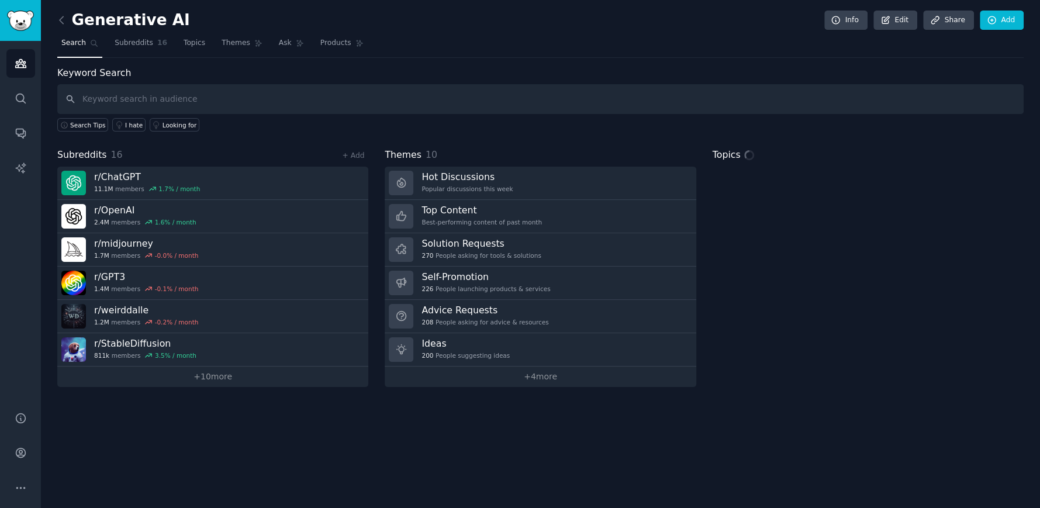
click at [209, 102] on input "text" at bounding box center [540, 99] width 967 height 30
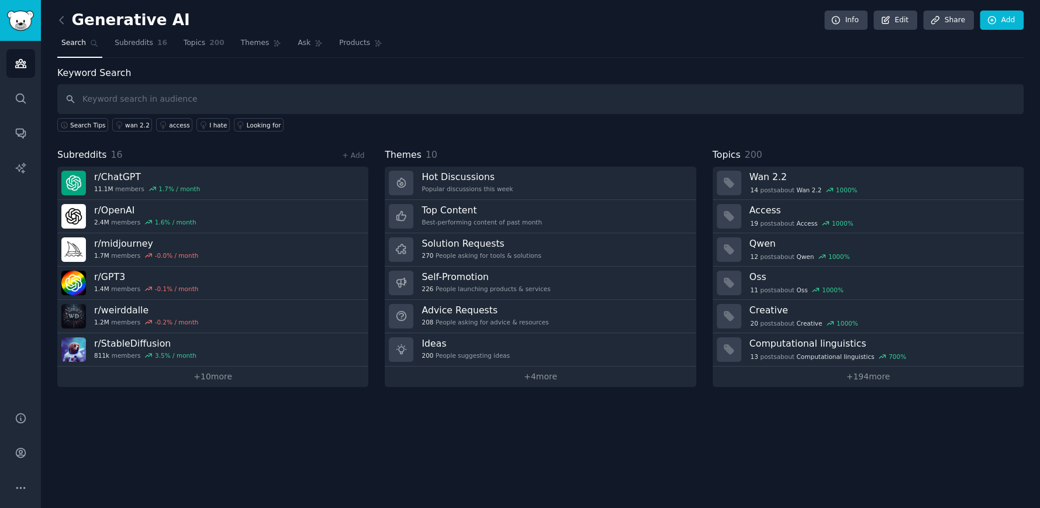
type input "F"
type input "h"
type input "How do i"
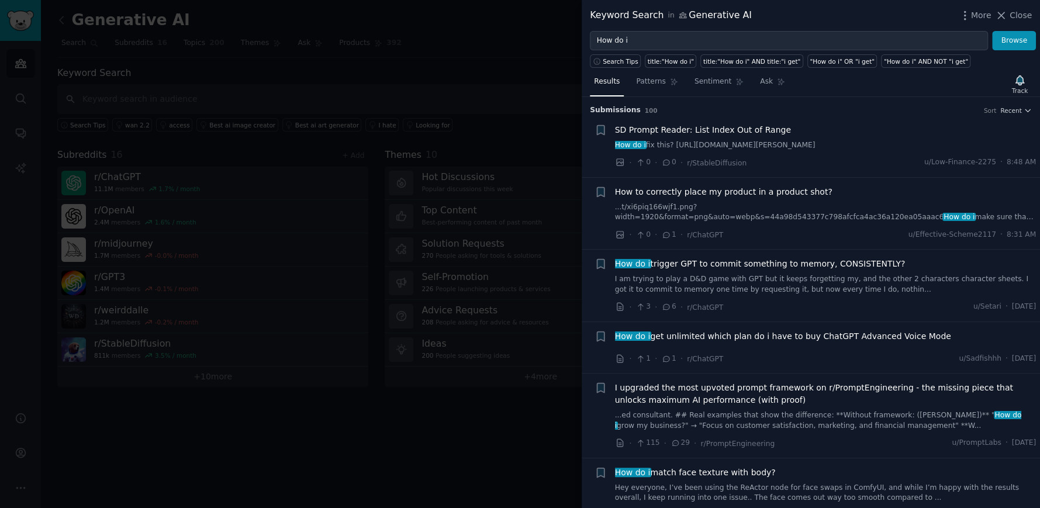
click at [264, 78] on div at bounding box center [520, 254] width 1040 height 508
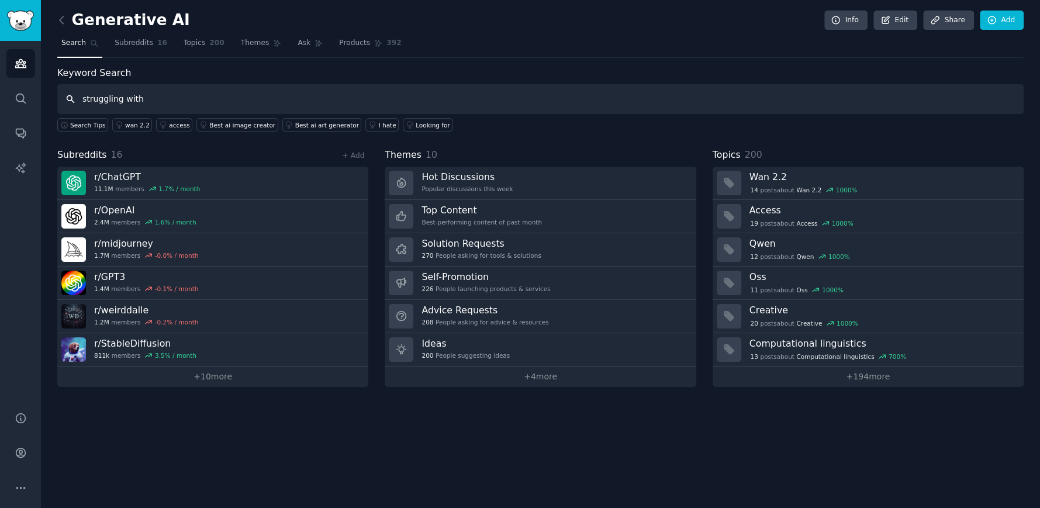
type input "struggling with"
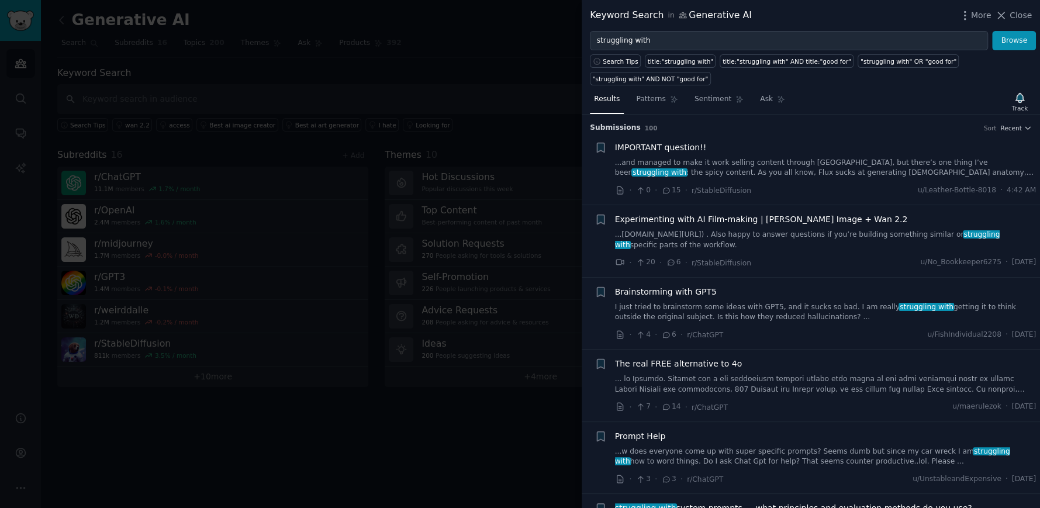
click at [282, 58] on div at bounding box center [520, 254] width 1040 height 508
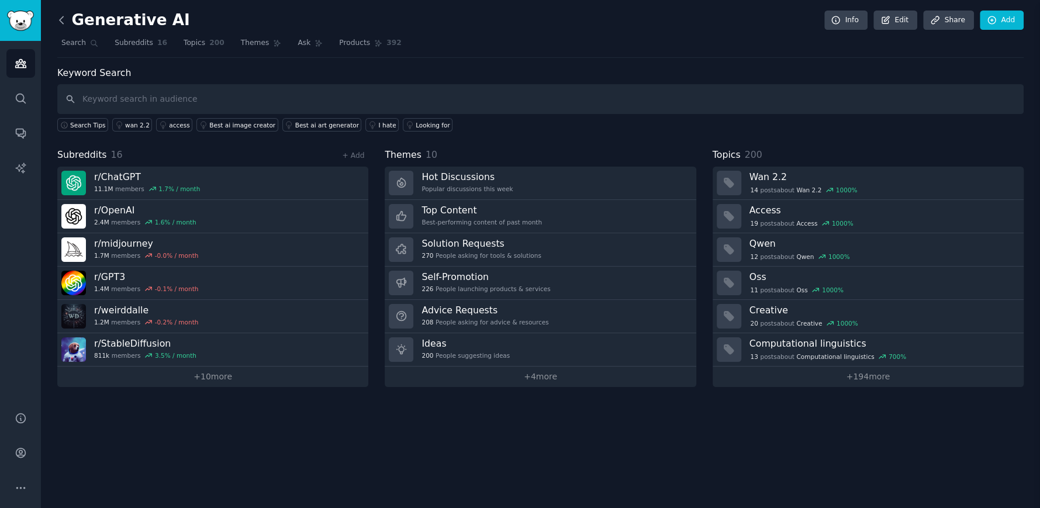
click at [58, 6] on div "Generative AI Info Edit Share Add Search Subreddits 16 Topics 200 Themes Ask Pr…" at bounding box center [541, 254] width 1000 height 508
click at [58, 7] on div "Generative AI Info Edit Share Add Search Subreddits 16 Topics 200 Themes Ask Pr…" at bounding box center [541, 254] width 1000 height 508
click at [58, 22] on icon at bounding box center [62, 20] width 12 height 12
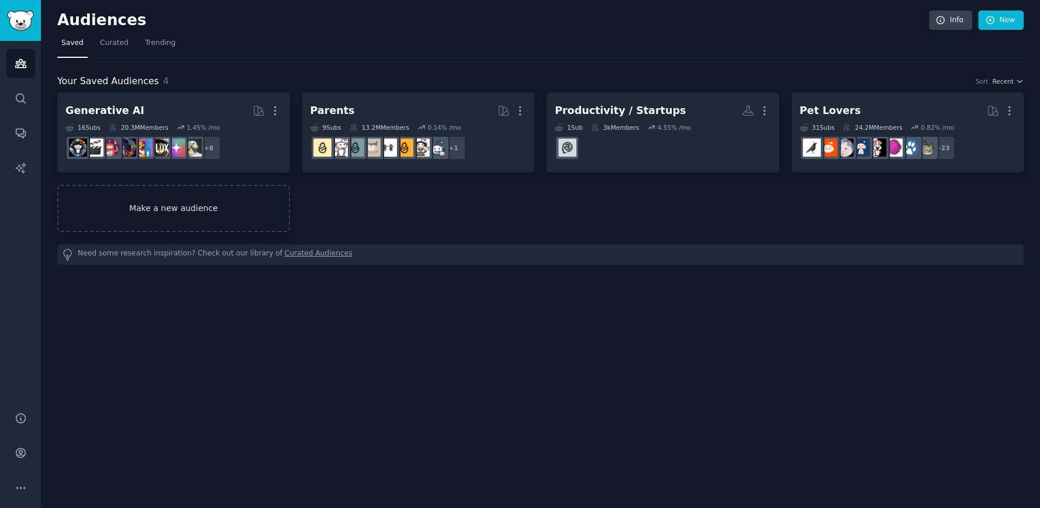
click at [192, 212] on link "Make a new audience" at bounding box center [173, 208] width 233 height 47
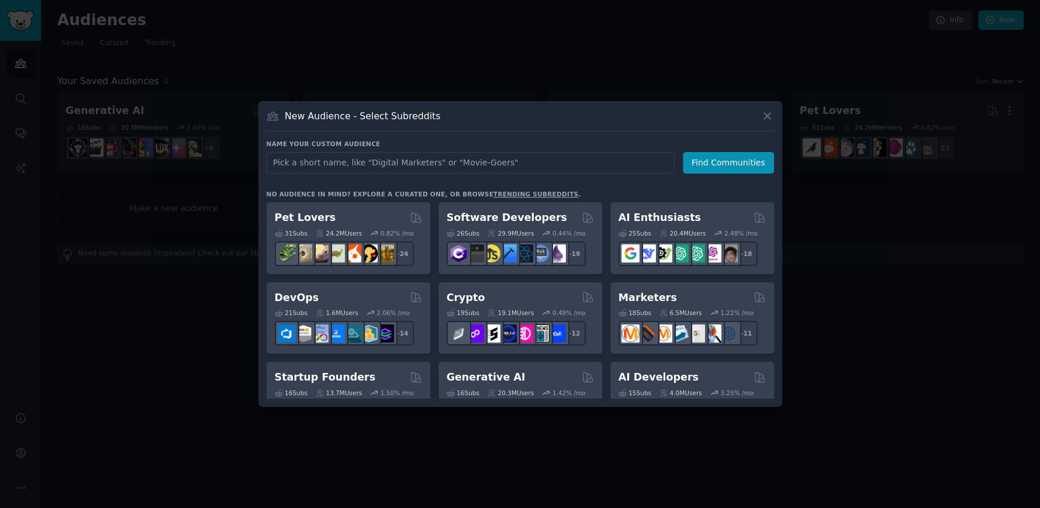
click at [409, 168] on input "text" at bounding box center [471, 163] width 408 height 22
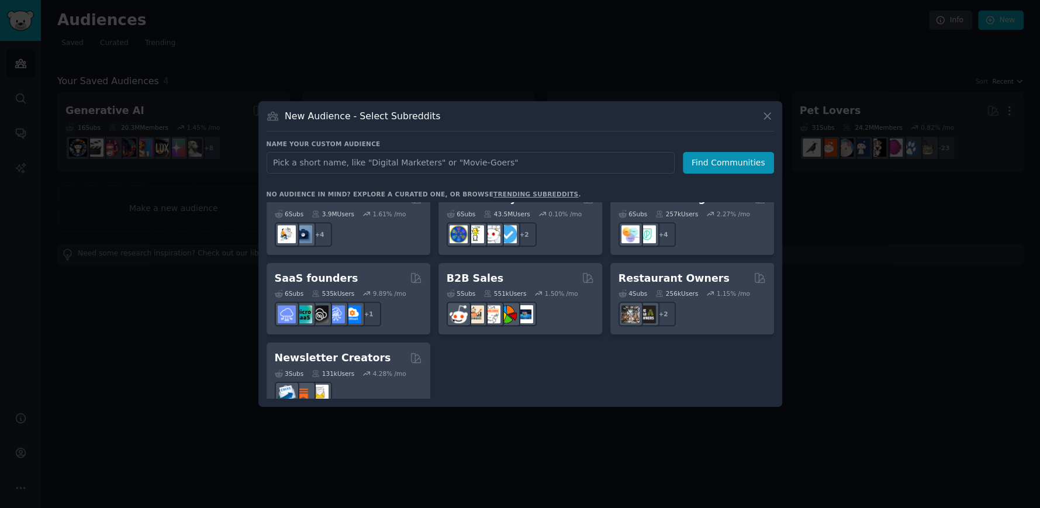
scroll to position [912, 0]
